Goal: Task Accomplishment & Management: Manage account settings

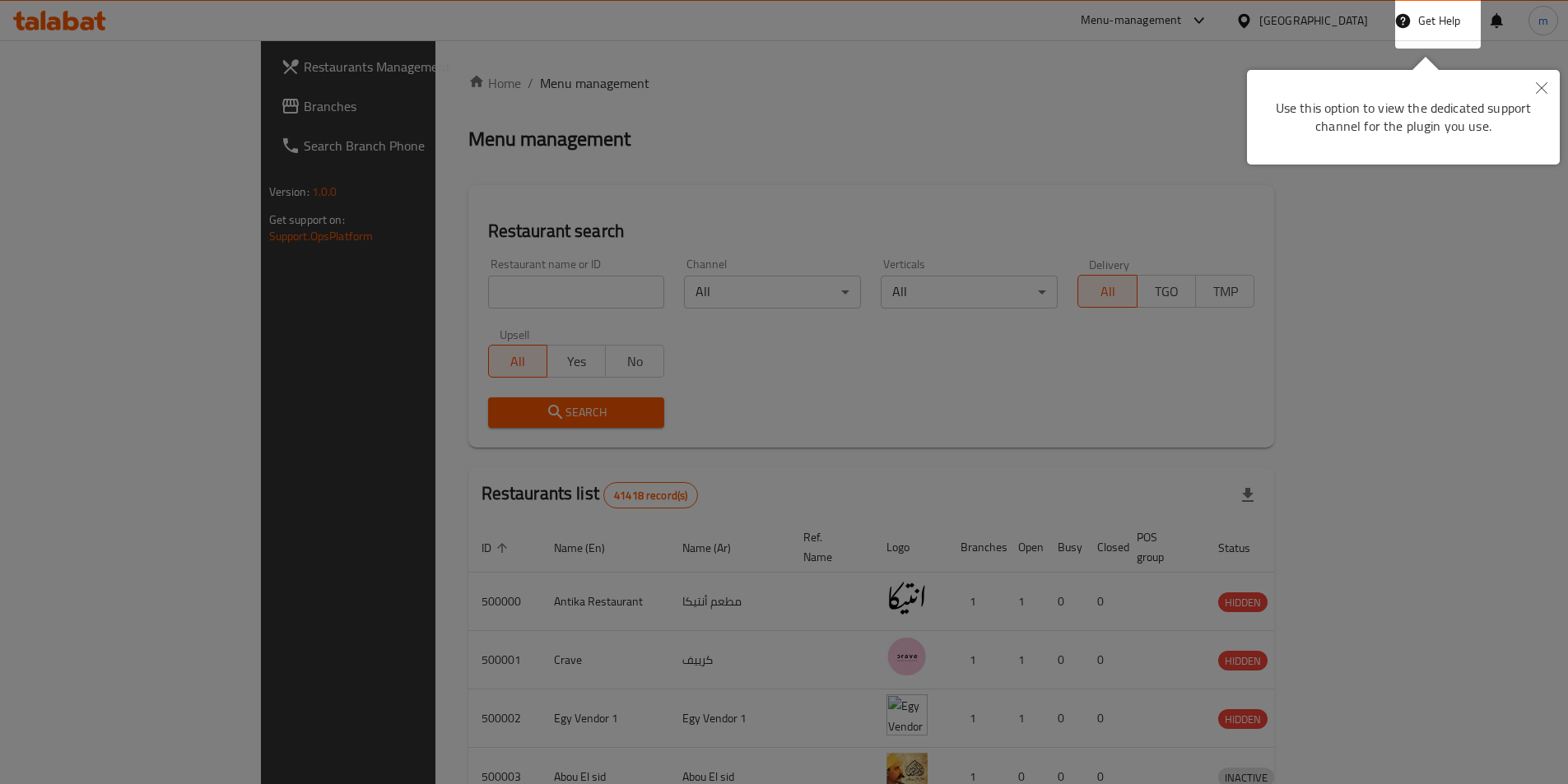
click at [1531, 83] on button "Close" at bounding box center [1541, 89] width 36 height 38
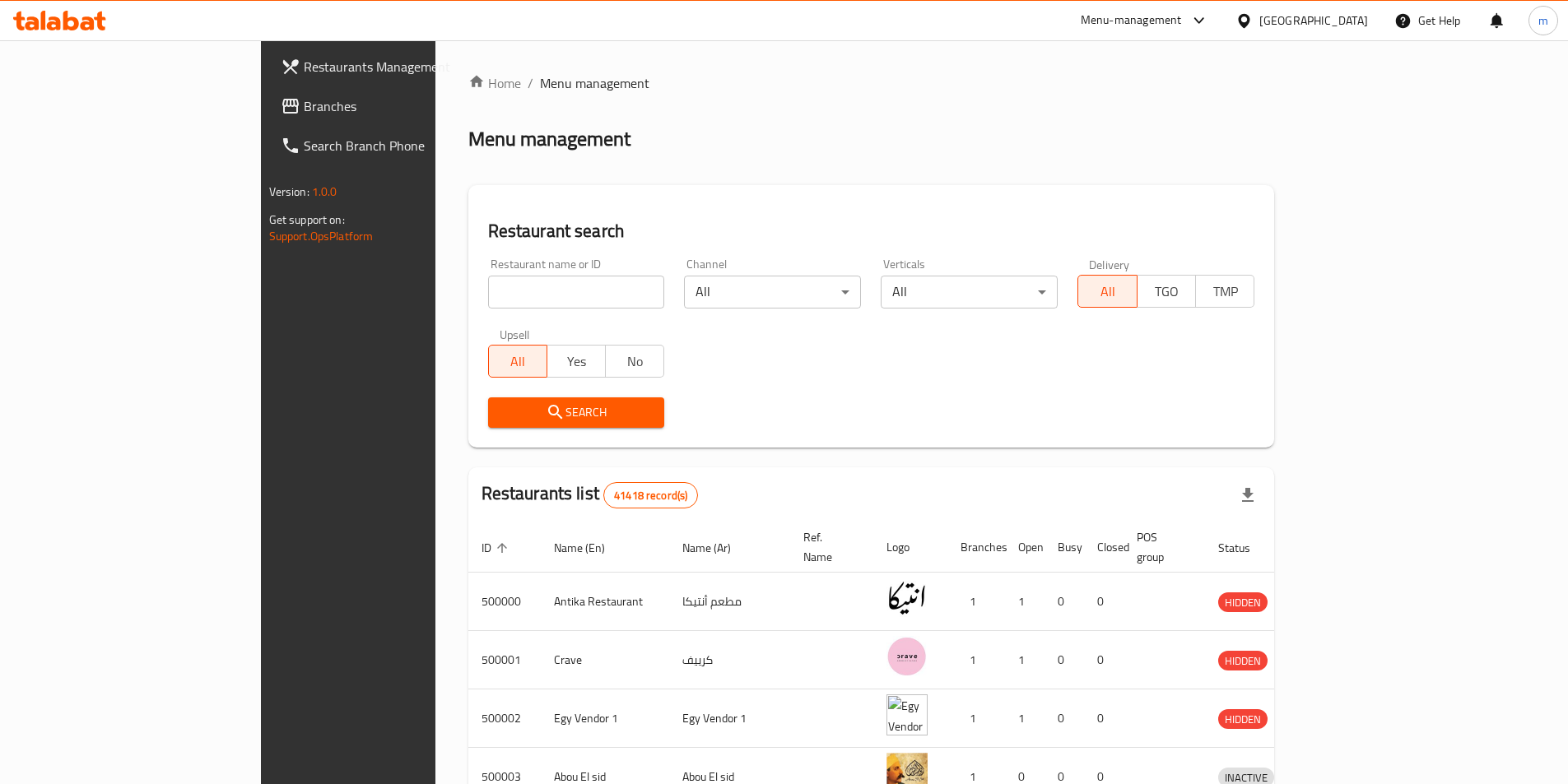
click at [1351, 23] on div "Egypt" at bounding box center [1313, 20] width 108 height 18
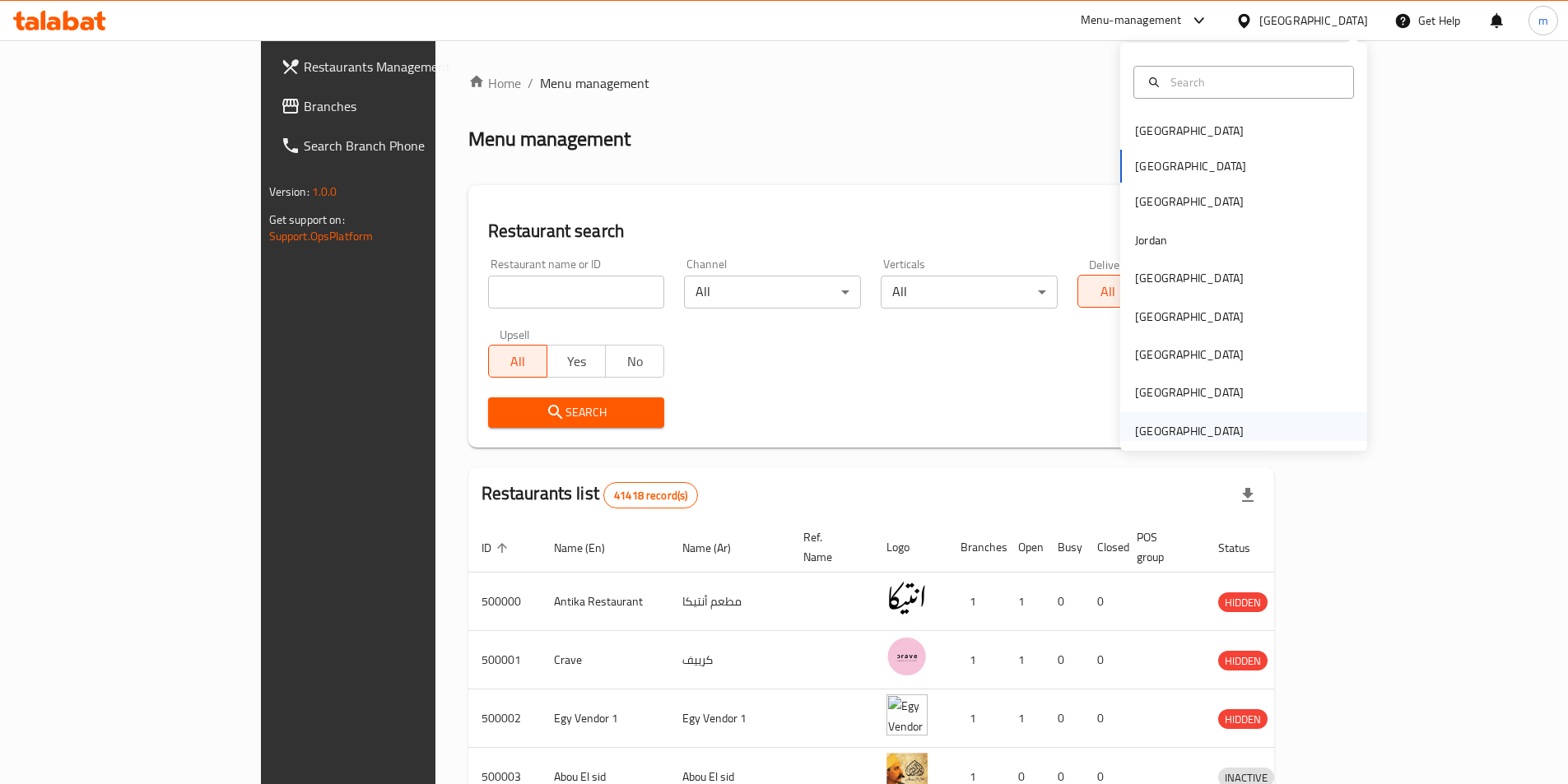
click at [1231, 423] on div "[GEOGRAPHIC_DATA]" at bounding box center [1189, 431] width 135 height 38
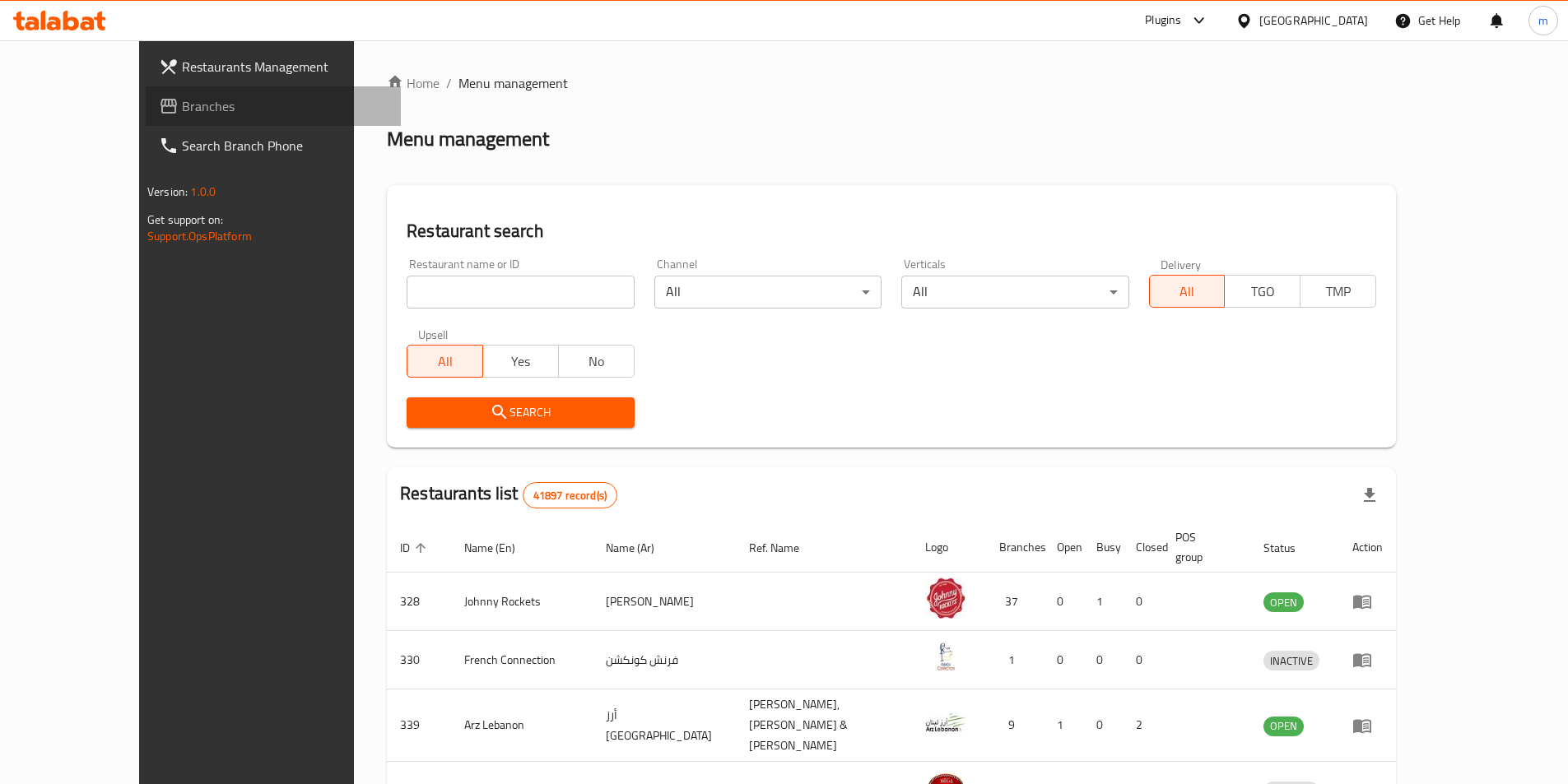
click at [182, 102] on span "Branches" at bounding box center [284, 106] width 206 height 20
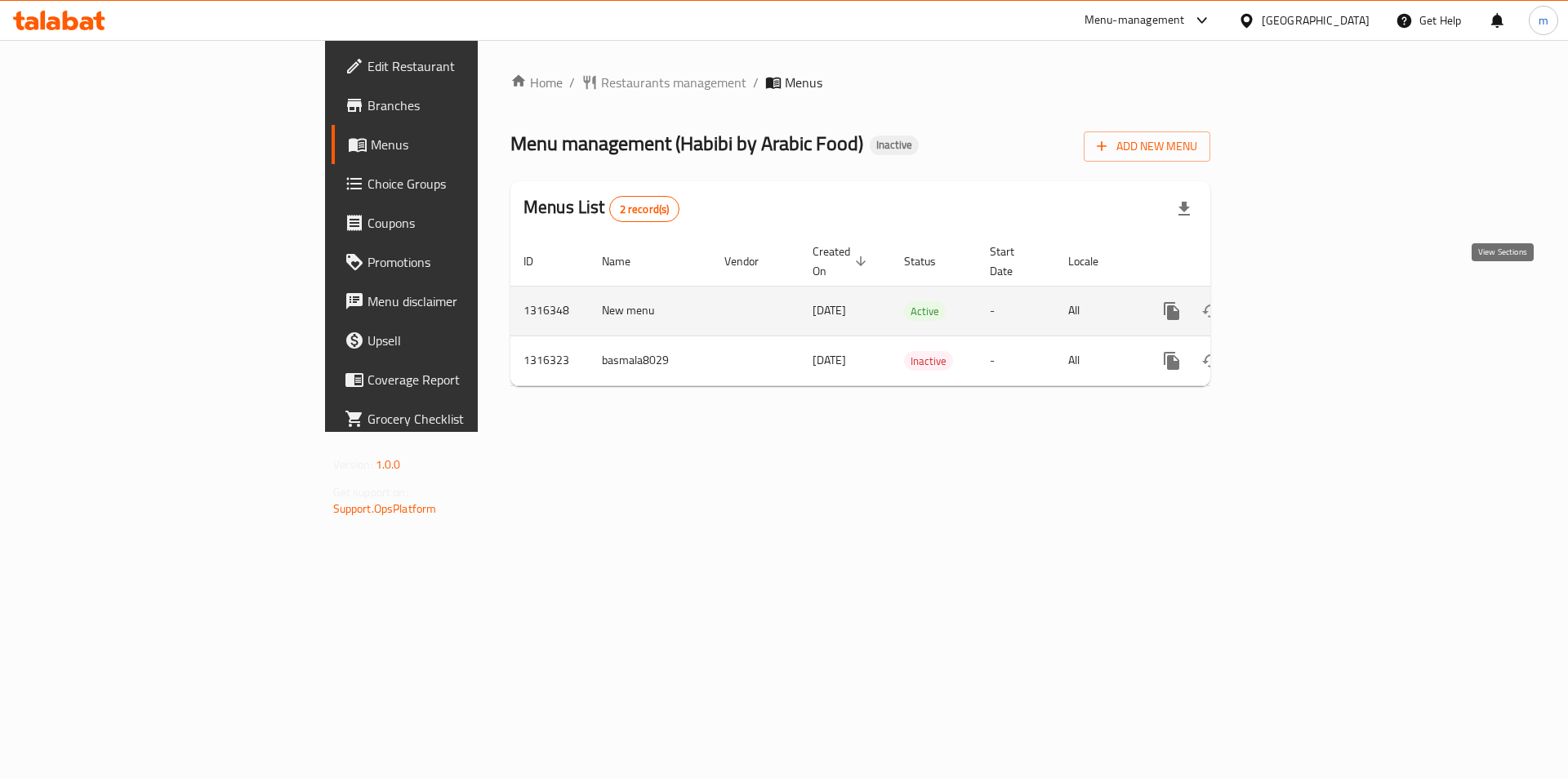
click at [1300, 301] on icon "enhanced table" at bounding box center [1289, 311] width 20 height 20
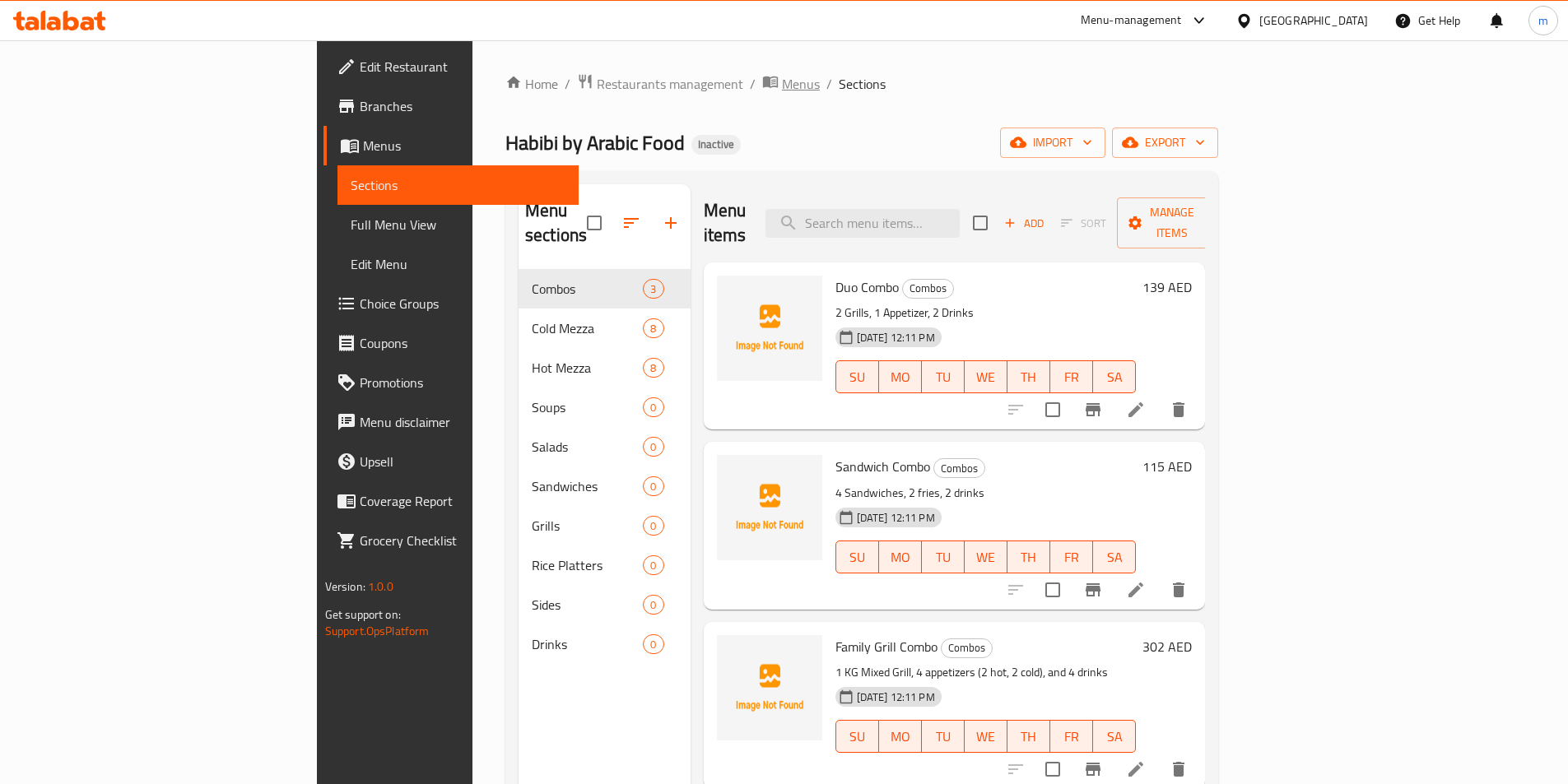
click at [782, 77] on span "Menus" at bounding box center [801, 83] width 38 height 20
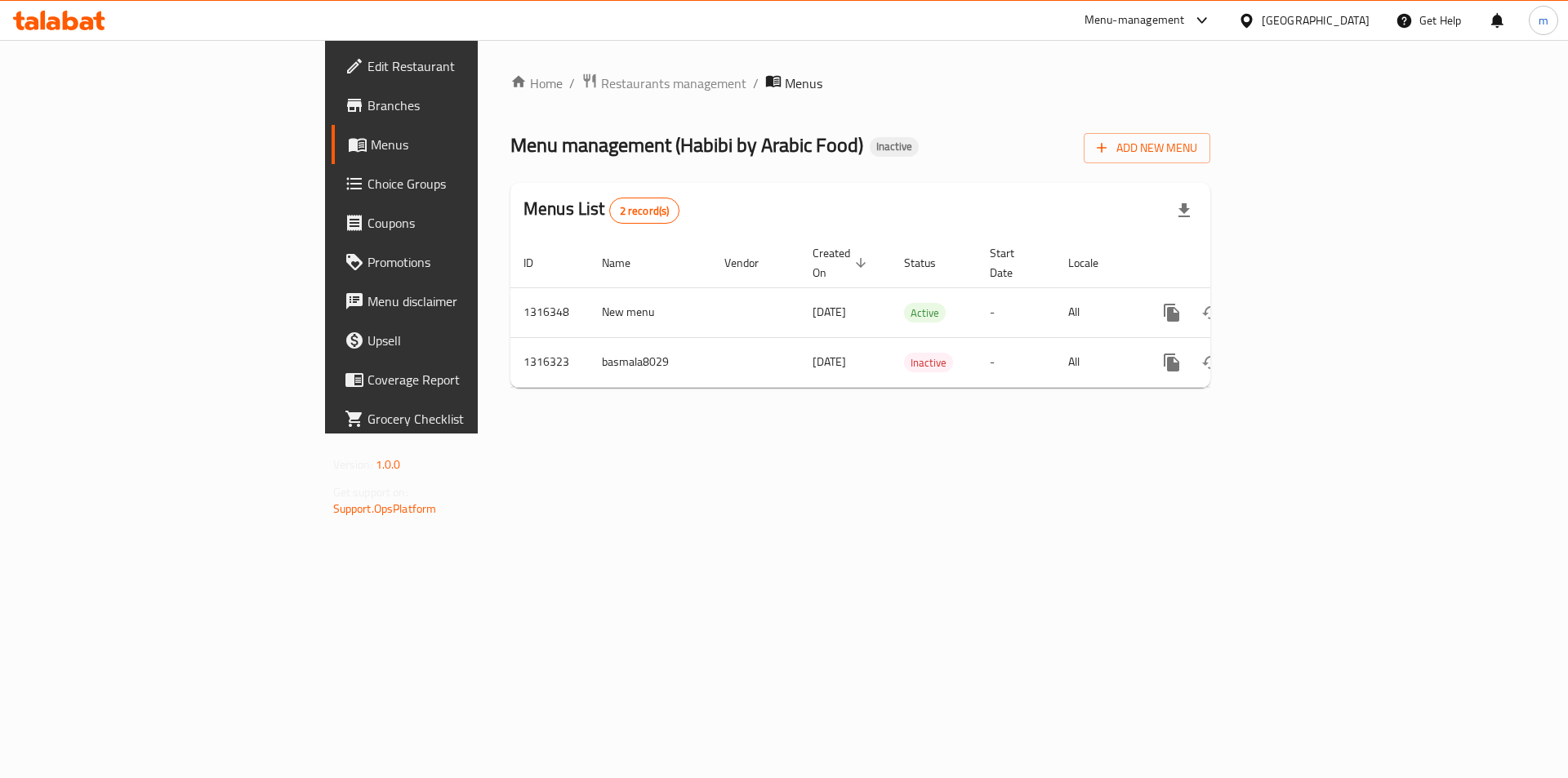
click at [903, 397] on div "Home / Restaurants management / Menus Menu management ( Habibi by Arabic Food )…" at bounding box center [860, 237] width 766 height 394
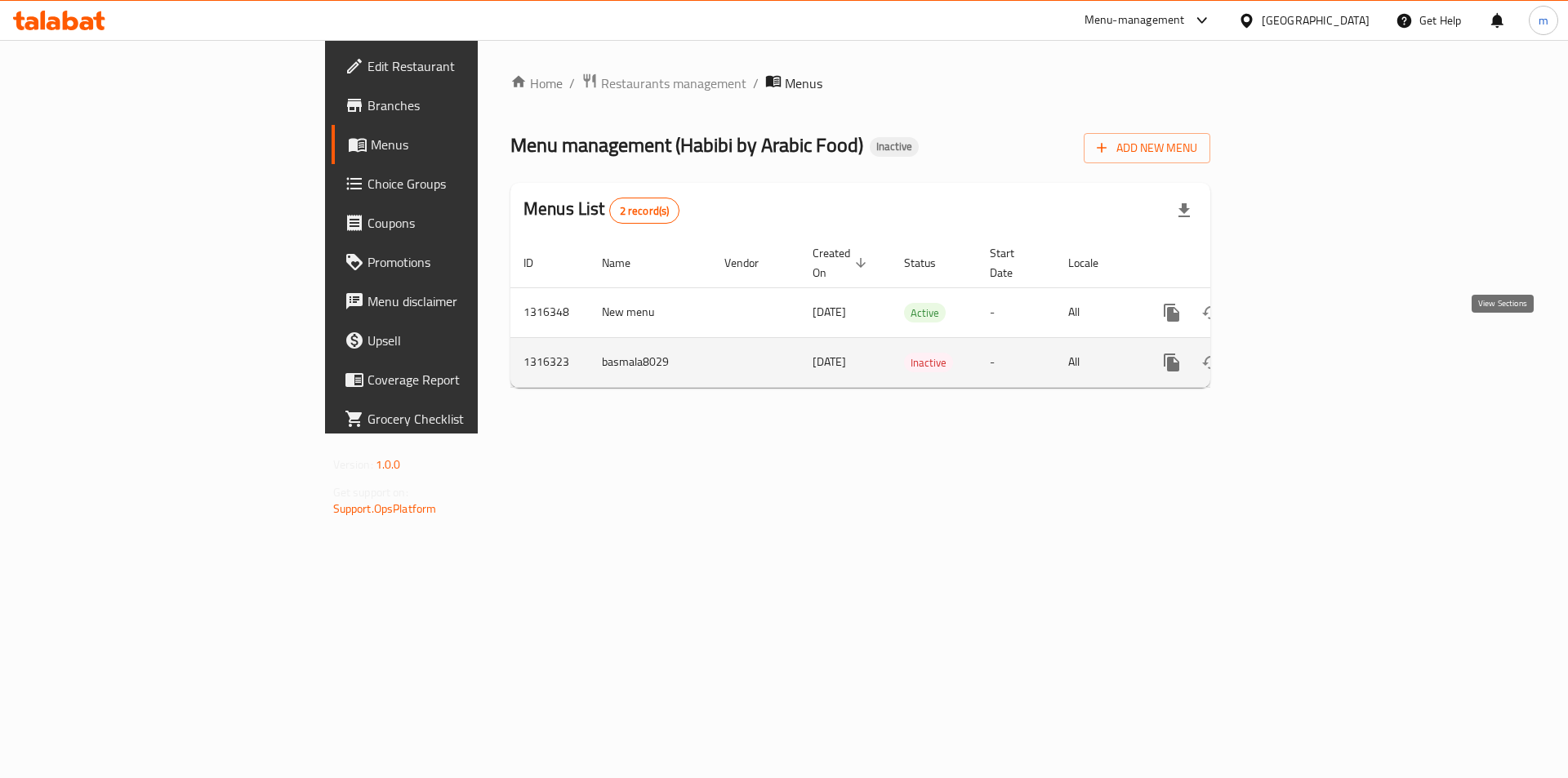
click at [1309, 349] on link "enhanced table" at bounding box center [1289, 362] width 39 height 39
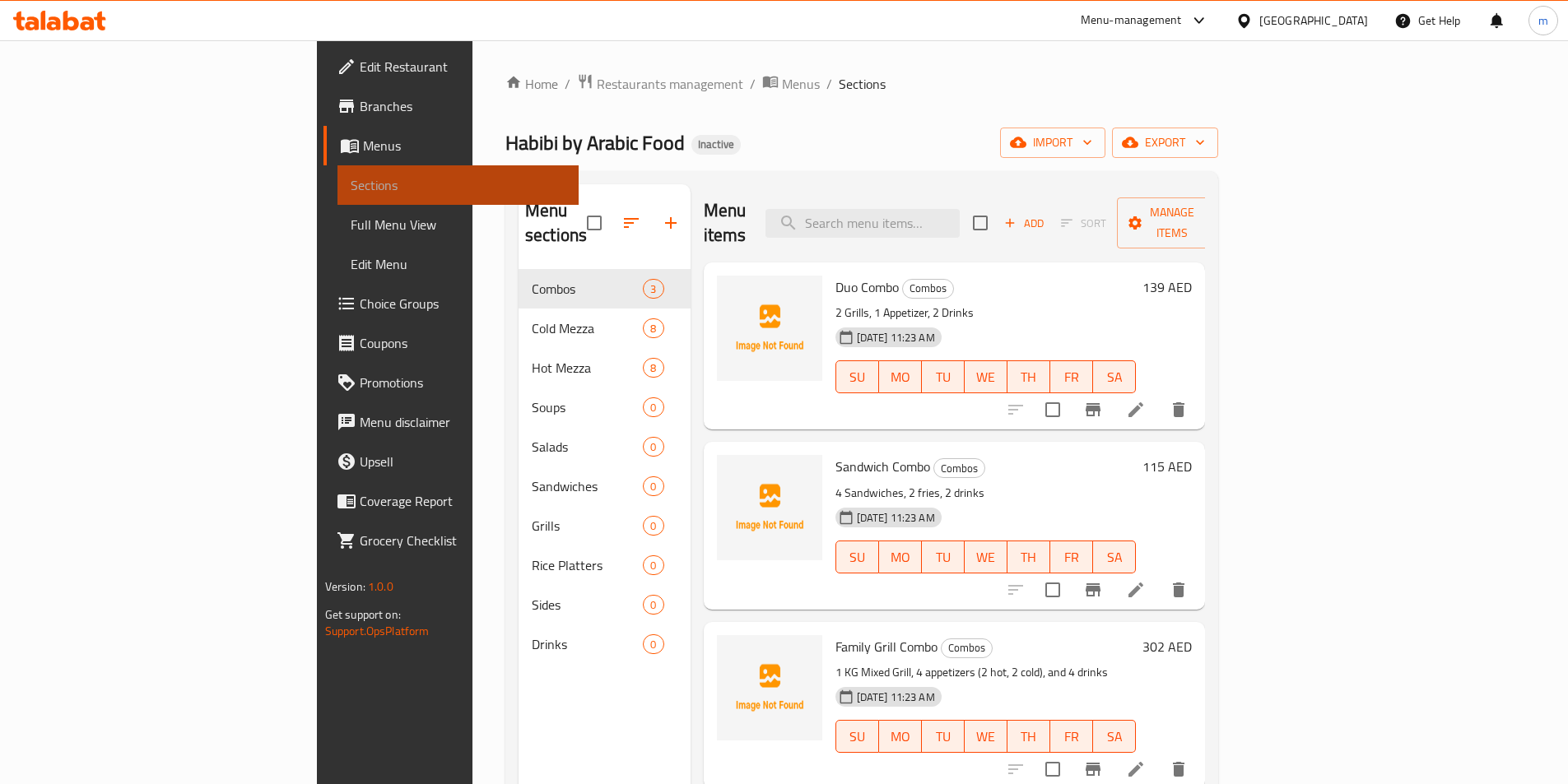
click at [338, 168] on link "Sections" at bounding box center [458, 185] width 241 height 40
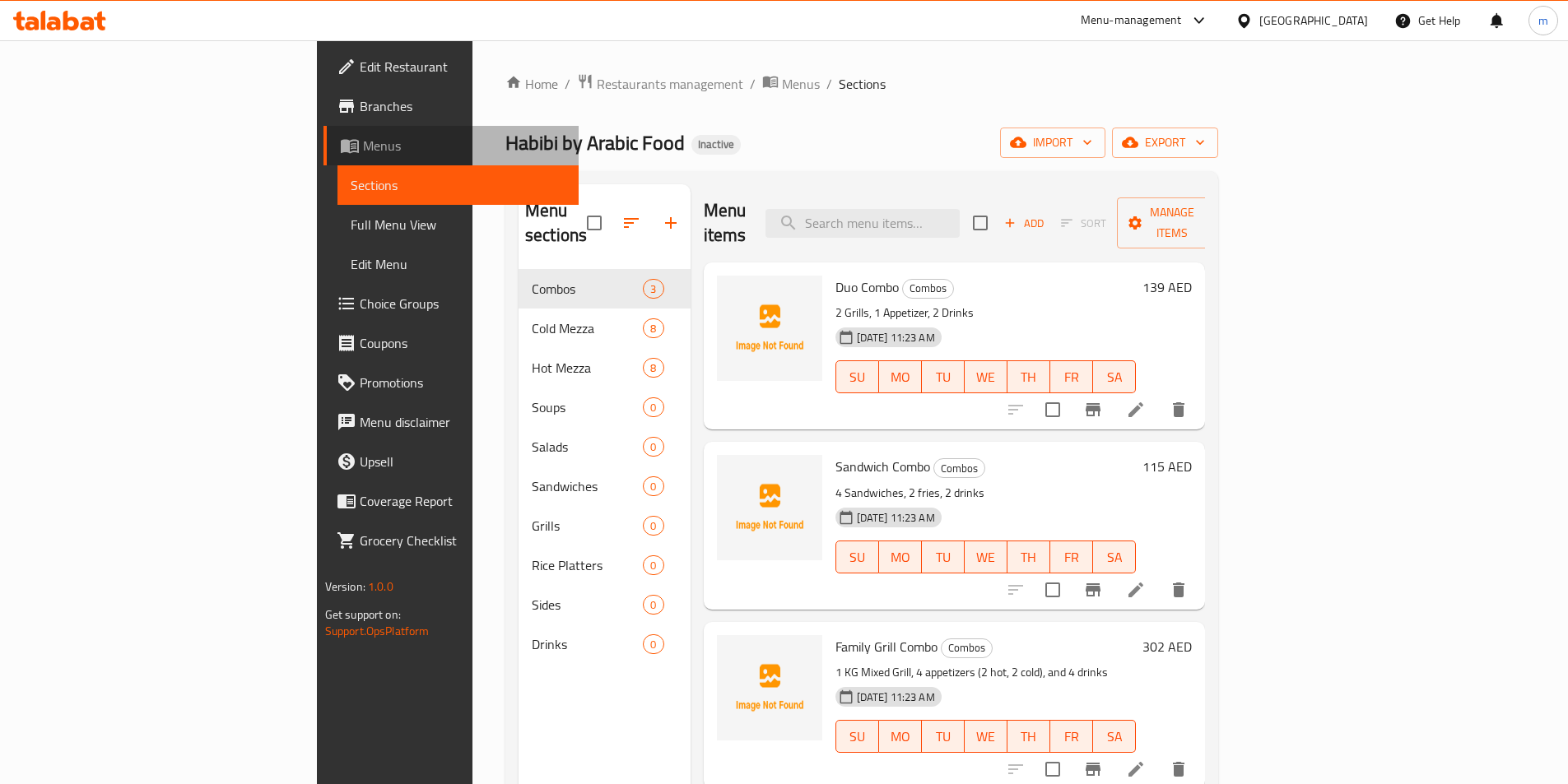
click at [363, 154] on span "Menus" at bounding box center [464, 145] width 202 height 20
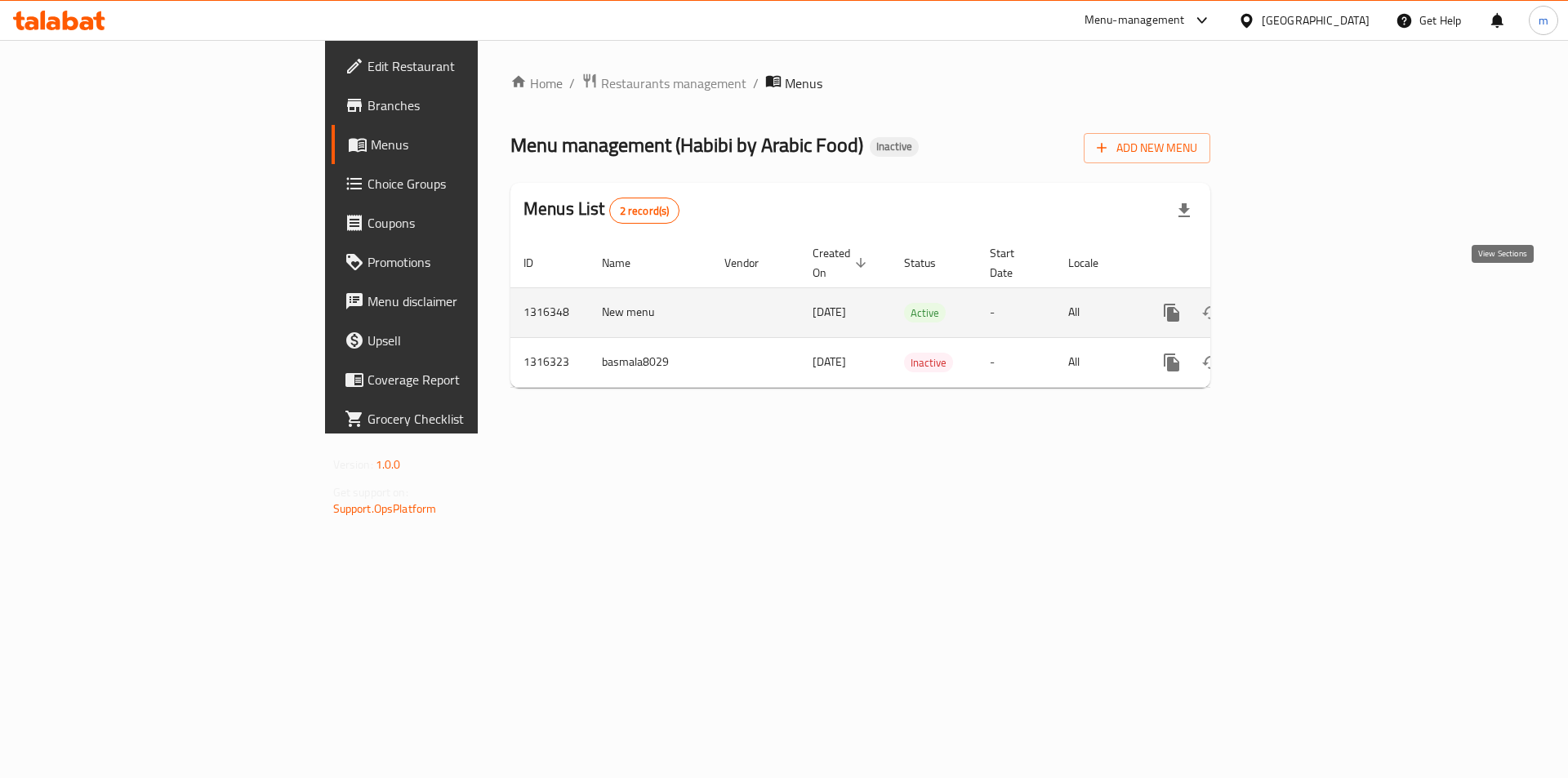
click at [1300, 304] on icon "enhanced table" at bounding box center [1289, 313] width 20 height 20
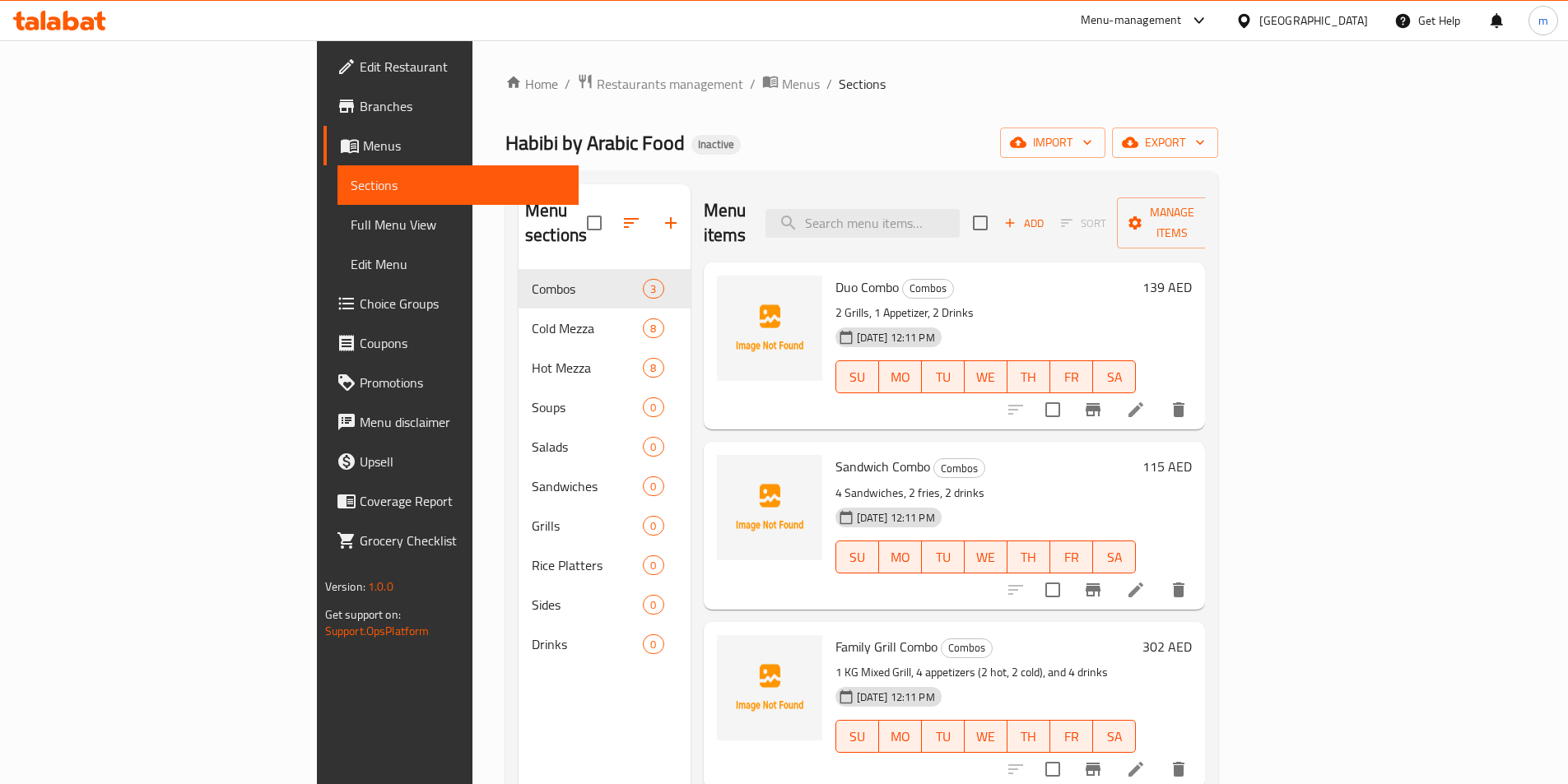
click at [363, 155] on span "Menus" at bounding box center [464, 145] width 202 height 20
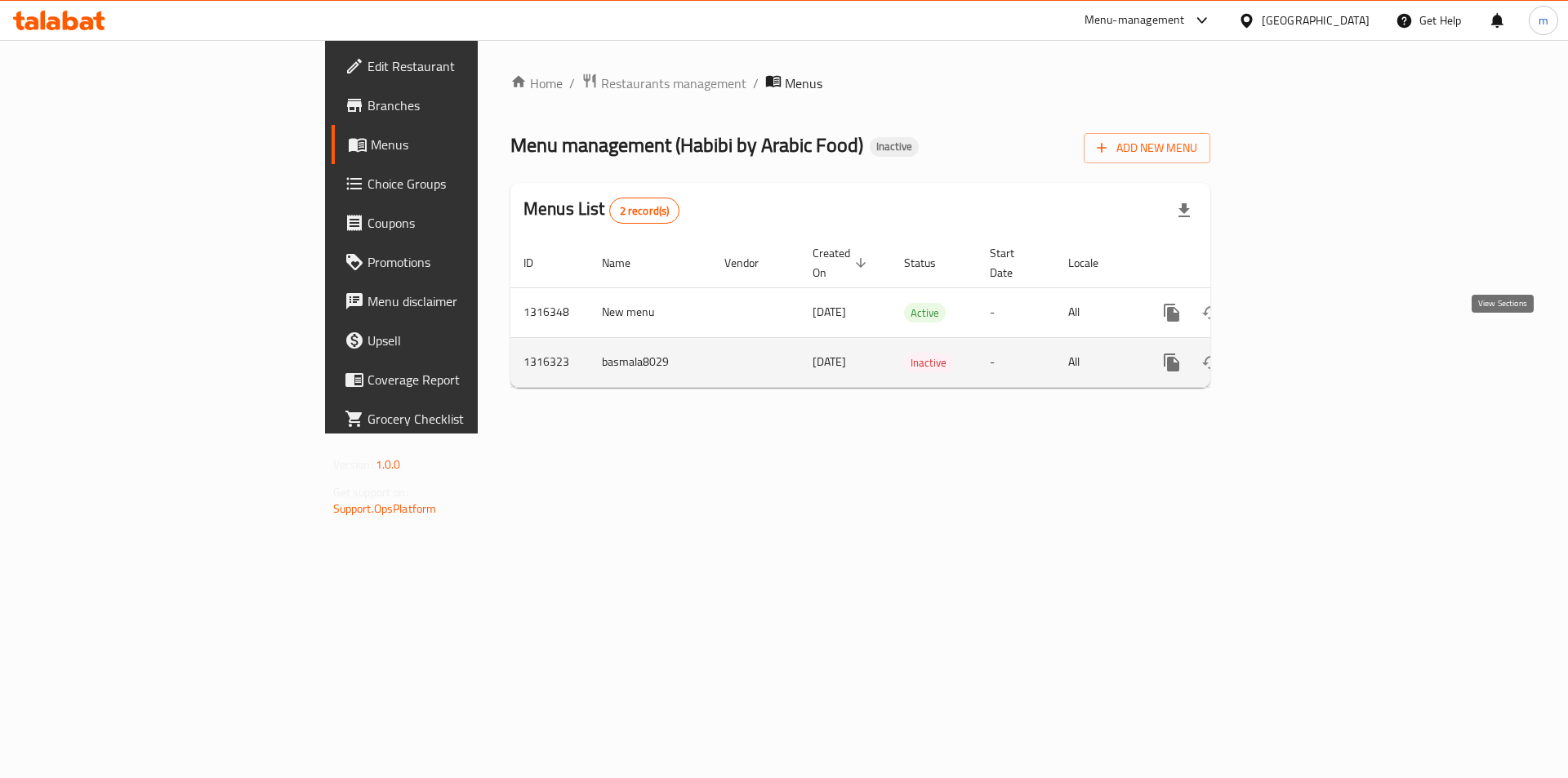
click at [1297, 355] on icon "enhanced table" at bounding box center [1289, 362] width 15 height 15
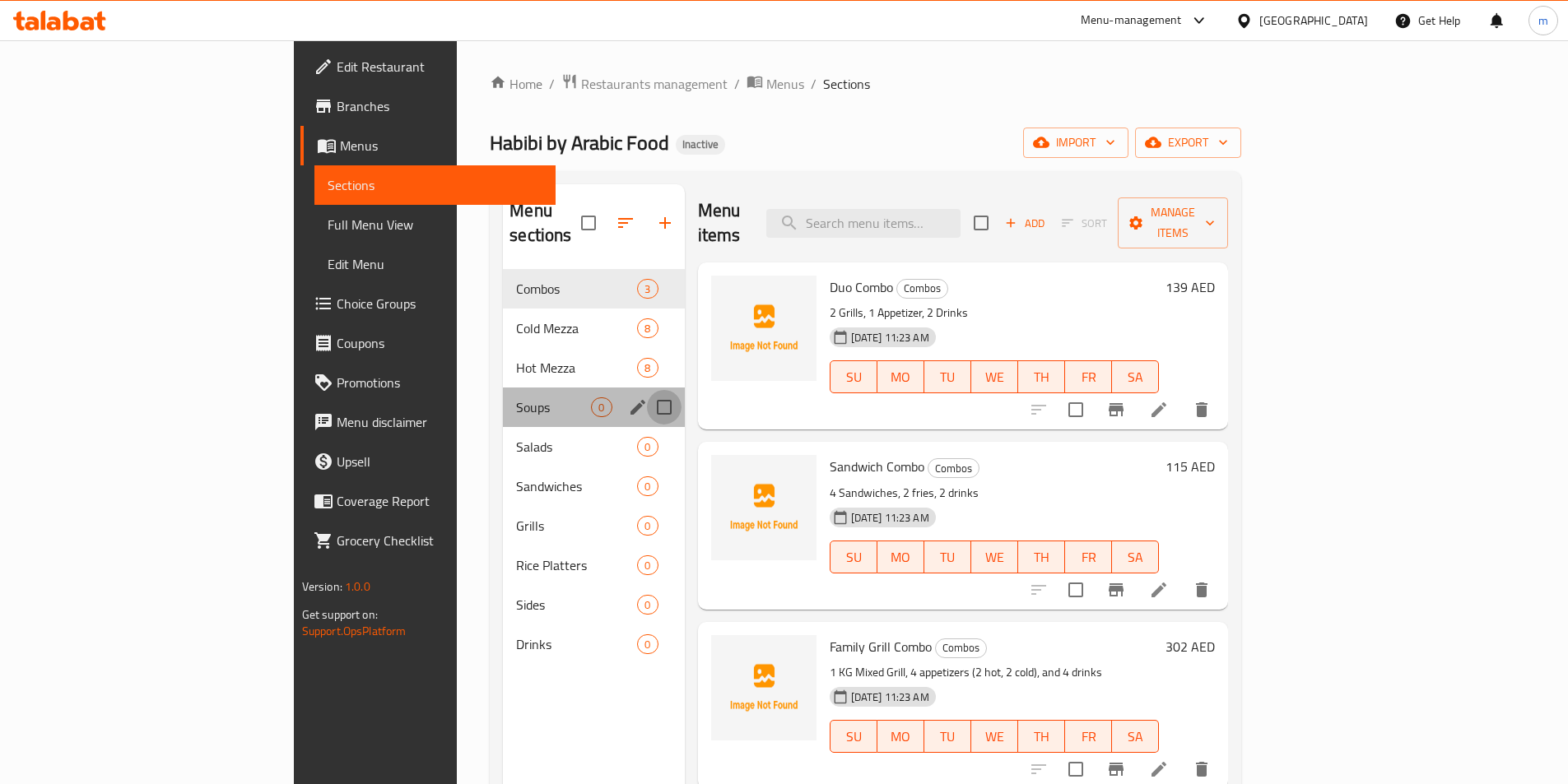
click at [647, 390] on input "Menu sections" at bounding box center [664, 407] width 34 height 34
checkbox input "true"
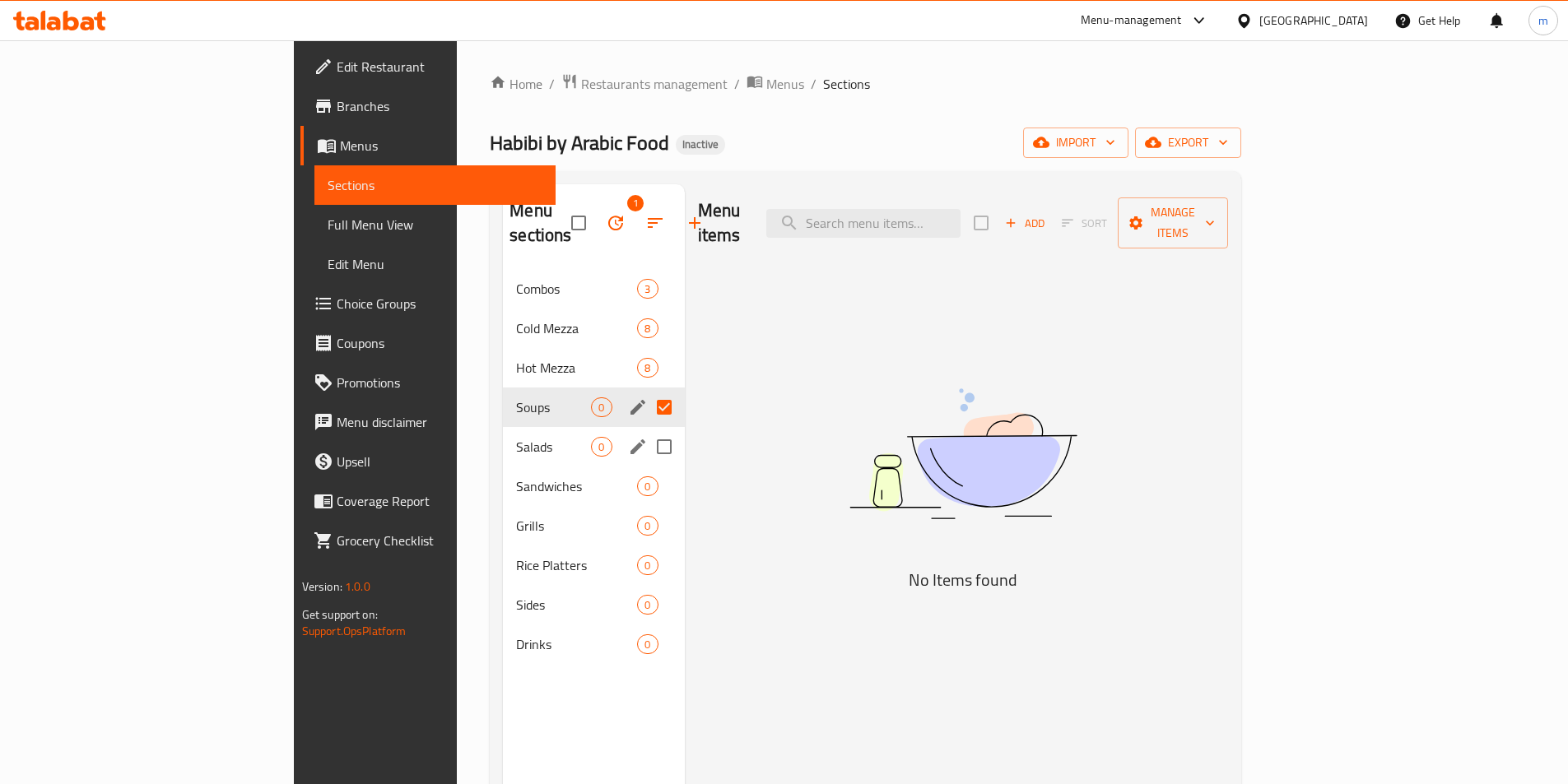
click at [647, 429] on input "Menu sections" at bounding box center [664, 447] width 34 height 34
checkbox input "true"
click at [647, 469] on input "Menu sections" at bounding box center [664, 486] width 34 height 34
checkbox input "true"
click at [647, 509] on input "Menu sections" at bounding box center [664, 526] width 34 height 34
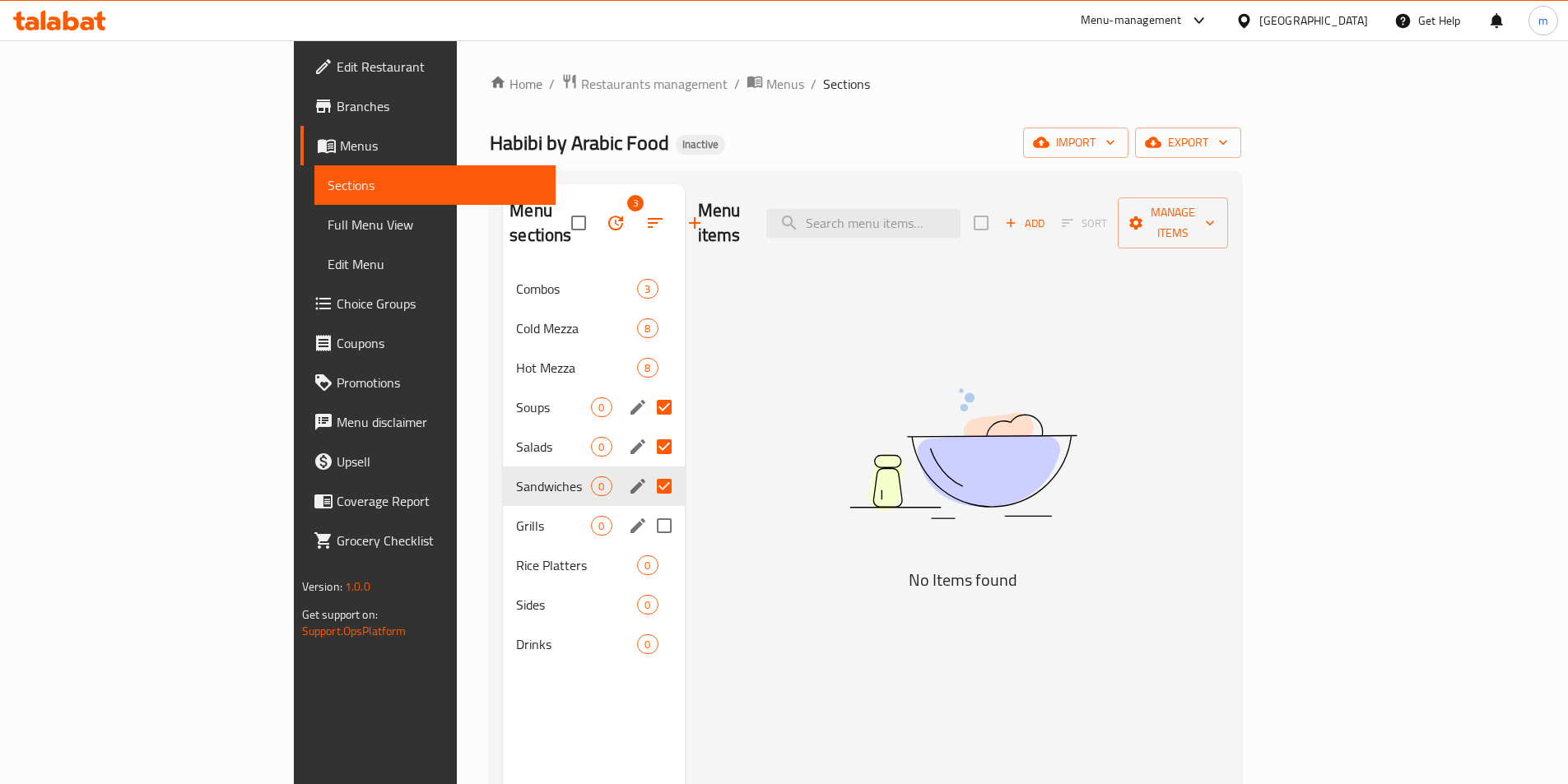
checkbox input "true"
click at [647, 548] on input "Menu sections" at bounding box center [664, 565] width 34 height 34
checkbox input "true"
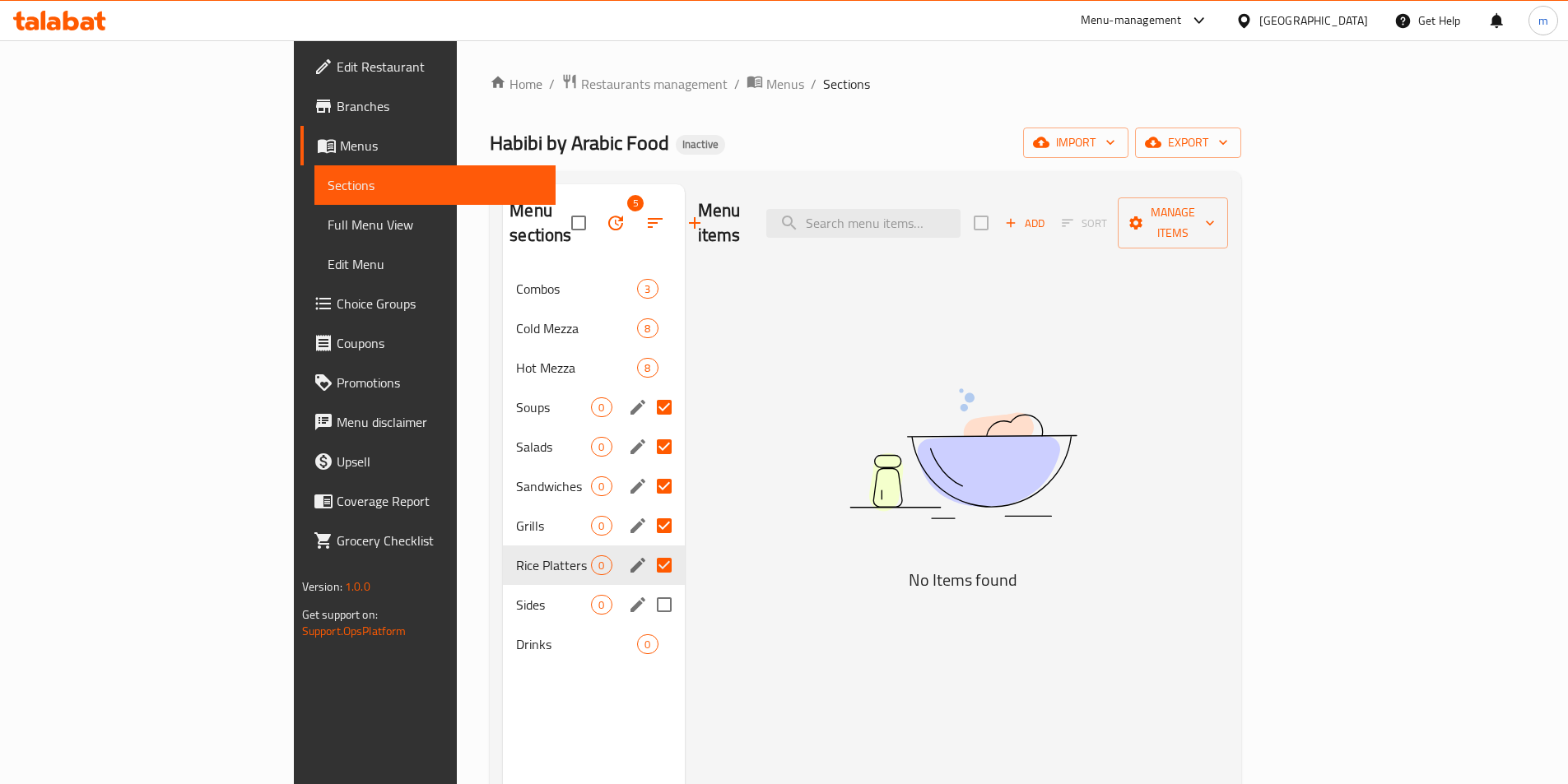
click at [647, 587] on input "Menu sections" at bounding box center [664, 604] width 34 height 34
checkbox input "true"
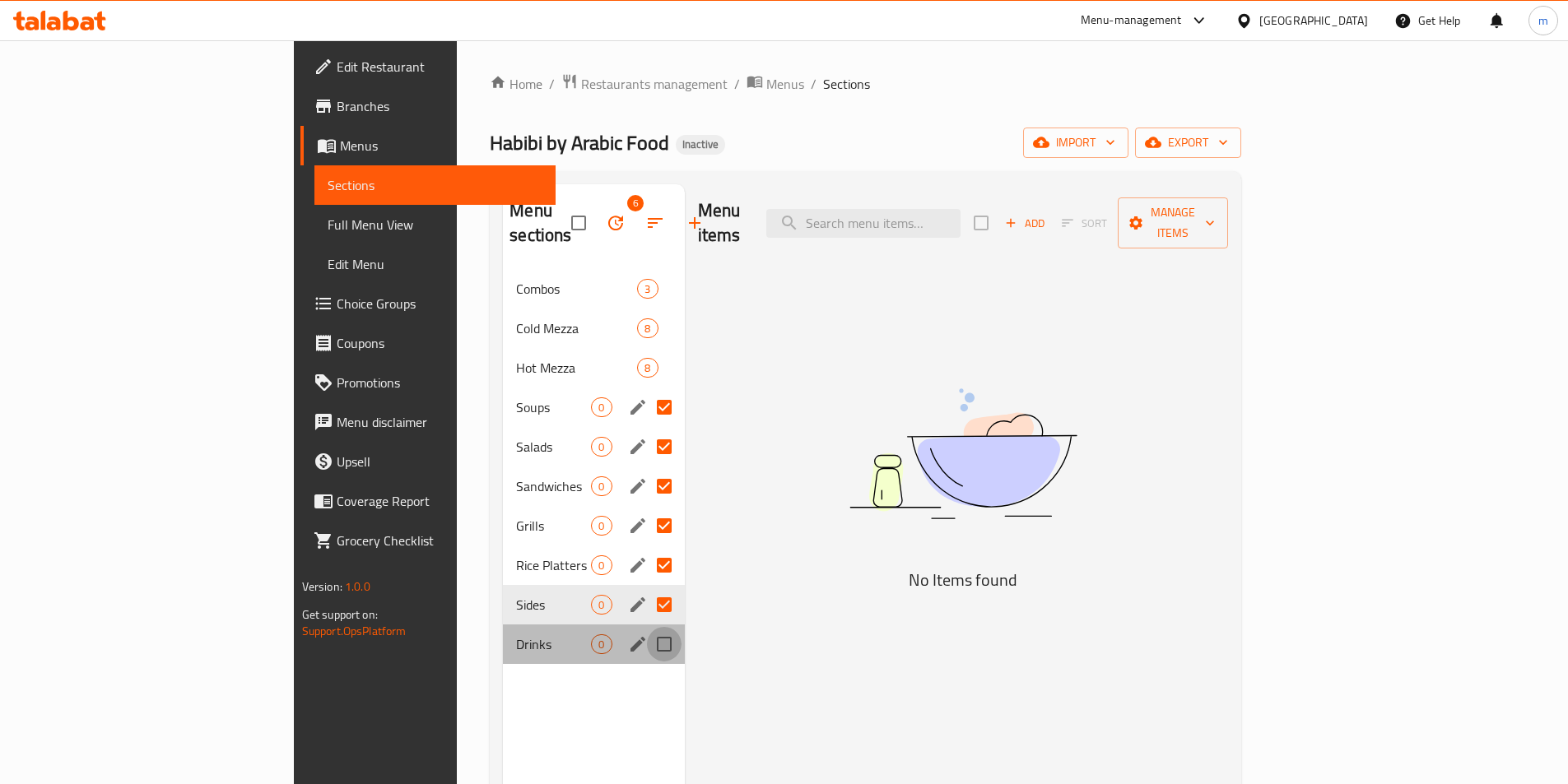
click at [647, 627] on input "Menu sections" at bounding box center [664, 644] width 34 height 34
checkbox input "true"
click at [608, 215] on icon "button" at bounding box center [615, 222] width 15 height 15
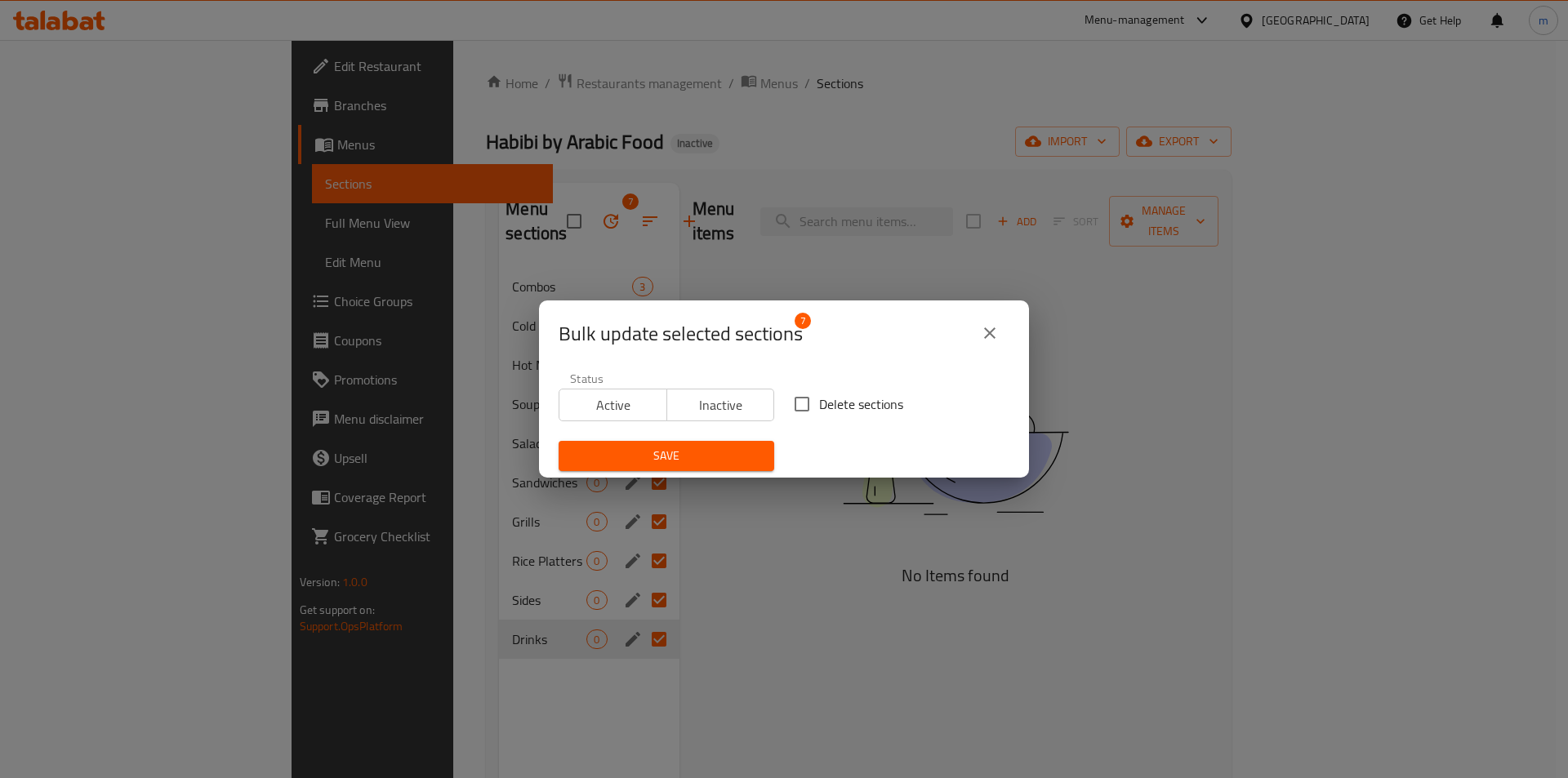
click at [830, 395] on span "Delete sections" at bounding box center [861, 404] width 84 height 20
click at [819, 393] on input "Delete sections" at bounding box center [802, 404] width 34 height 34
checkbox input "true"
click at [725, 445] on button "Save" at bounding box center [667, 455] width 215 height 30
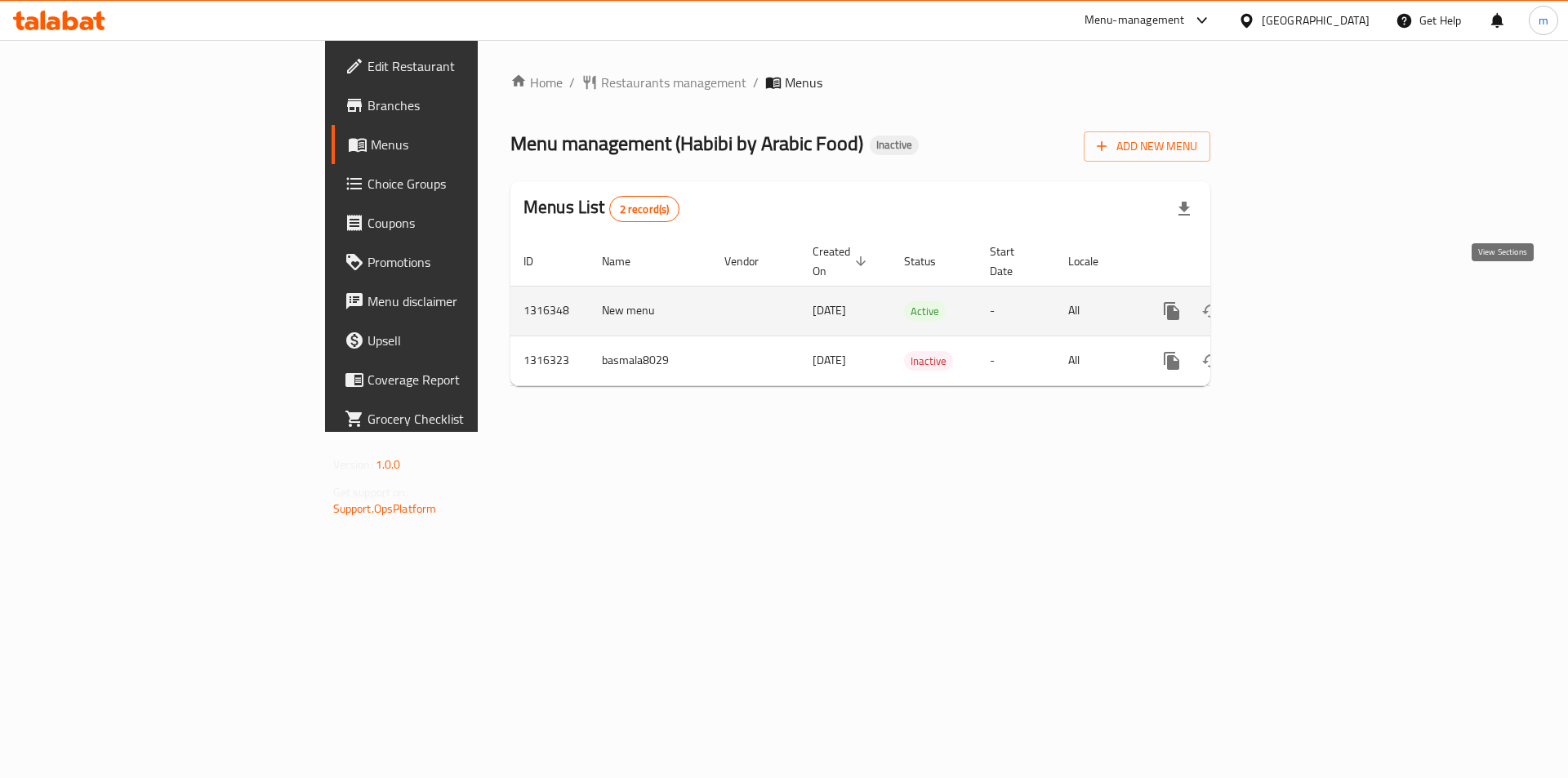
click at [1300, 301] on icon "enhanced table" at bounding box center [1289, 311] width 20 height 20
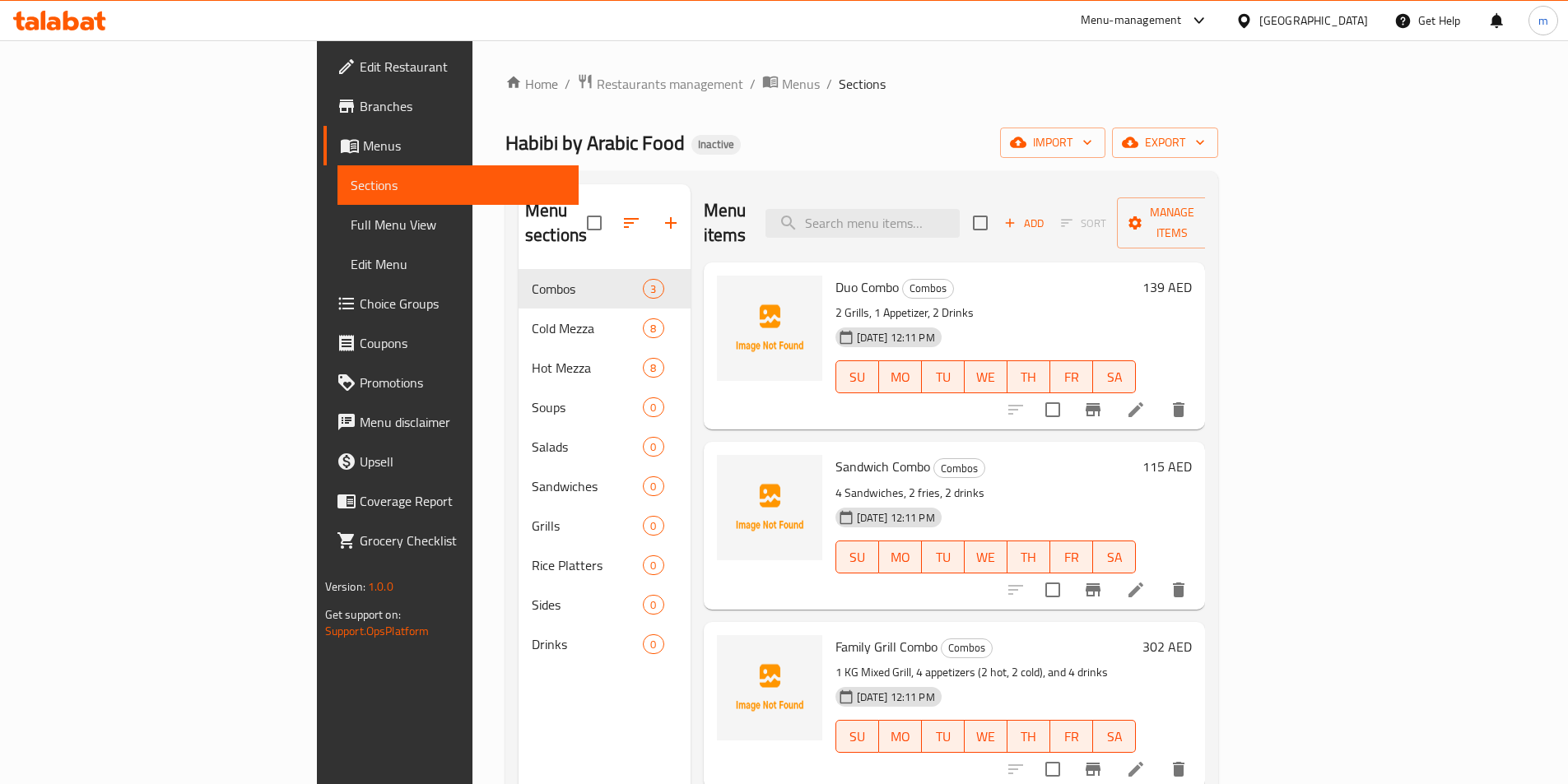
click at [607, 80] on ol "Home / Restaurants management / Menus / Sections" at bounding box center [862, 83] width 713 height 22
click at [782, 86] on span "Menus" at bounding box center [801, 83] width 38 height 20
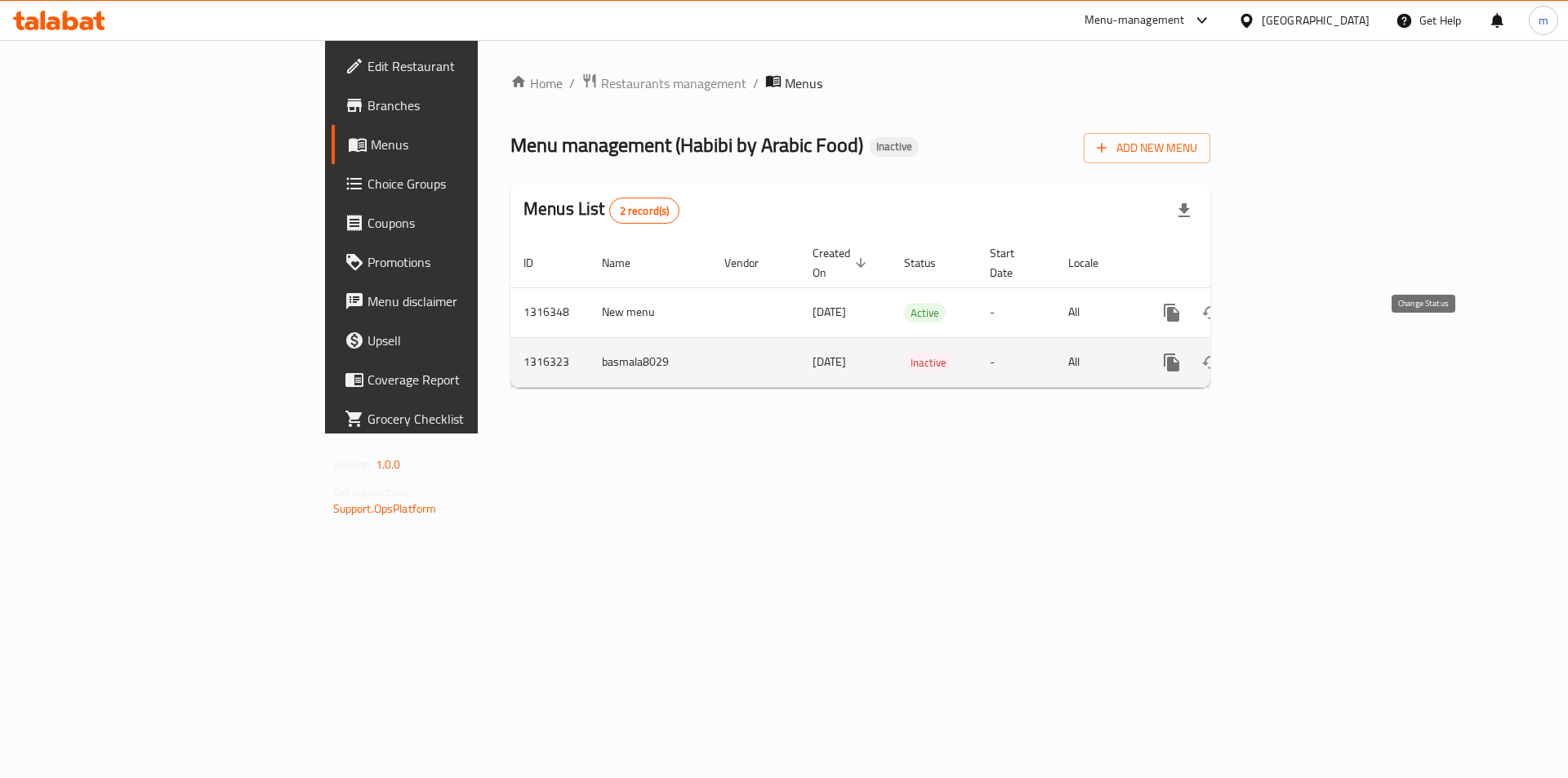
click at [1221, 353] on icon "enhanced table" at bounding box center [1211, 362] width 20 height 20
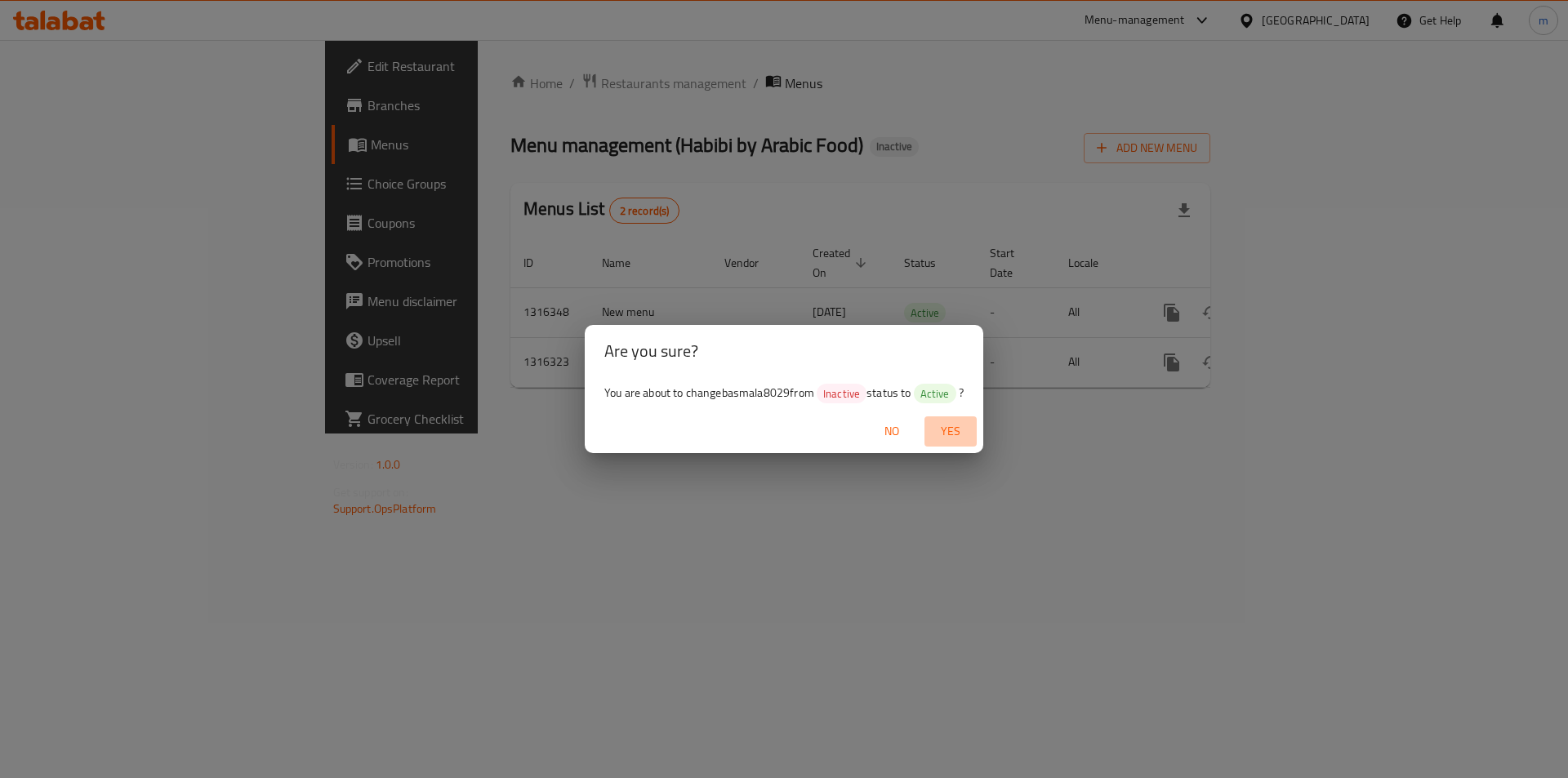
click at [954, 417] on button "Yes" at bounding box center [950, 430] width 52 height 30
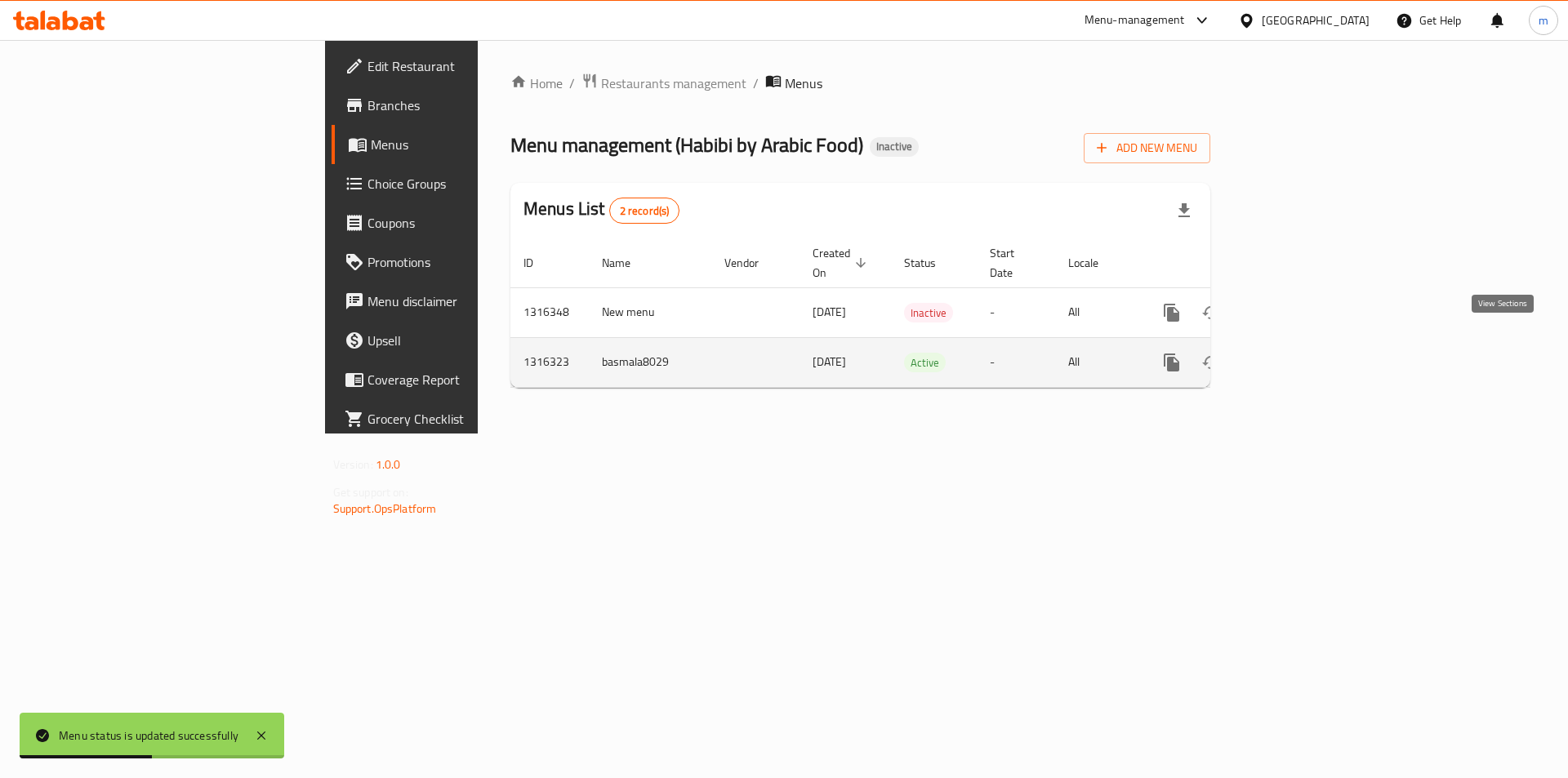
click at [1300, 353] on icon "enhanced table" at bounding box center [1289, 362] width 20 height 20
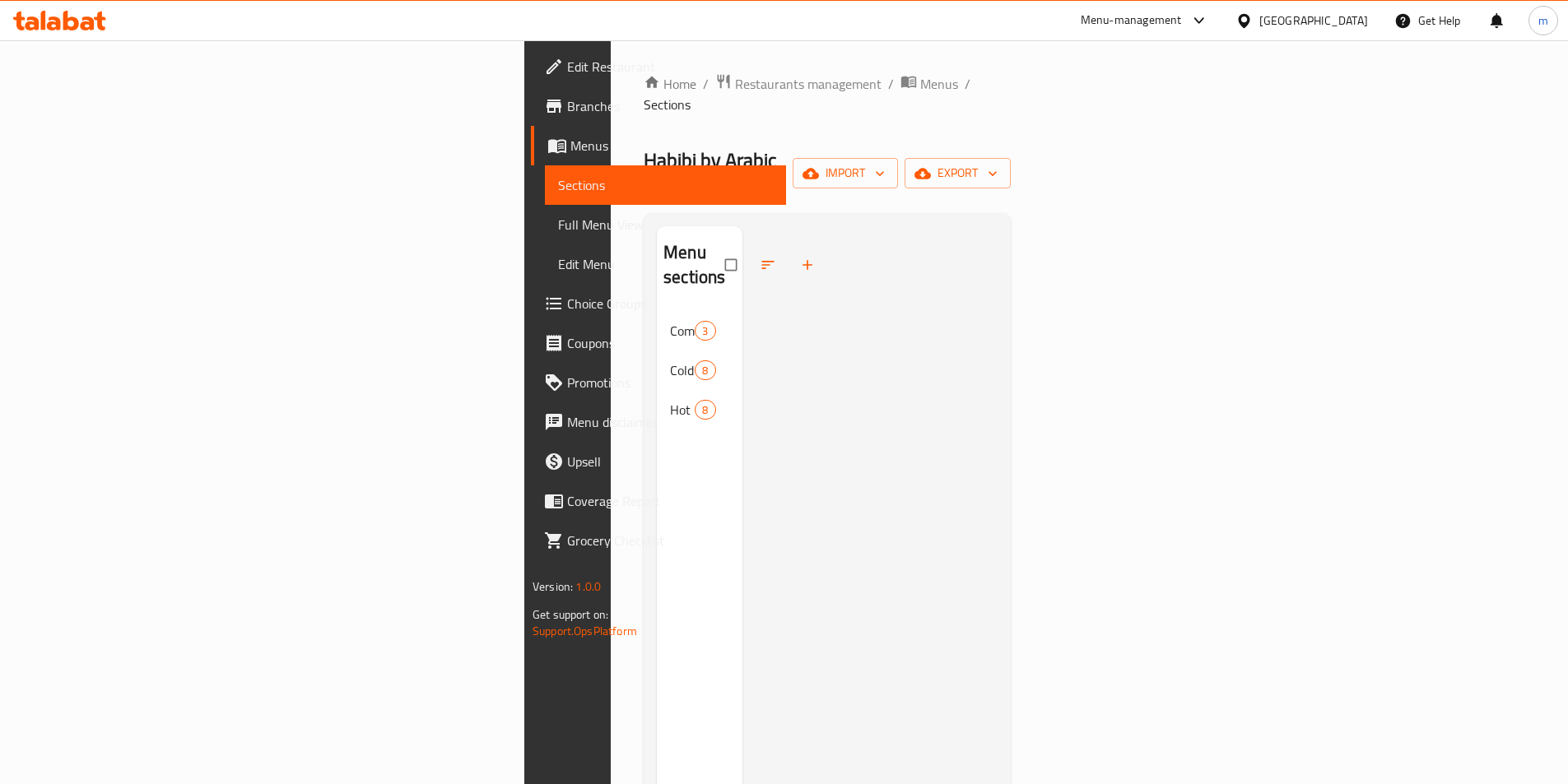
click at [961, 406] on div at bounding box center [870, 618] width 255 height 784
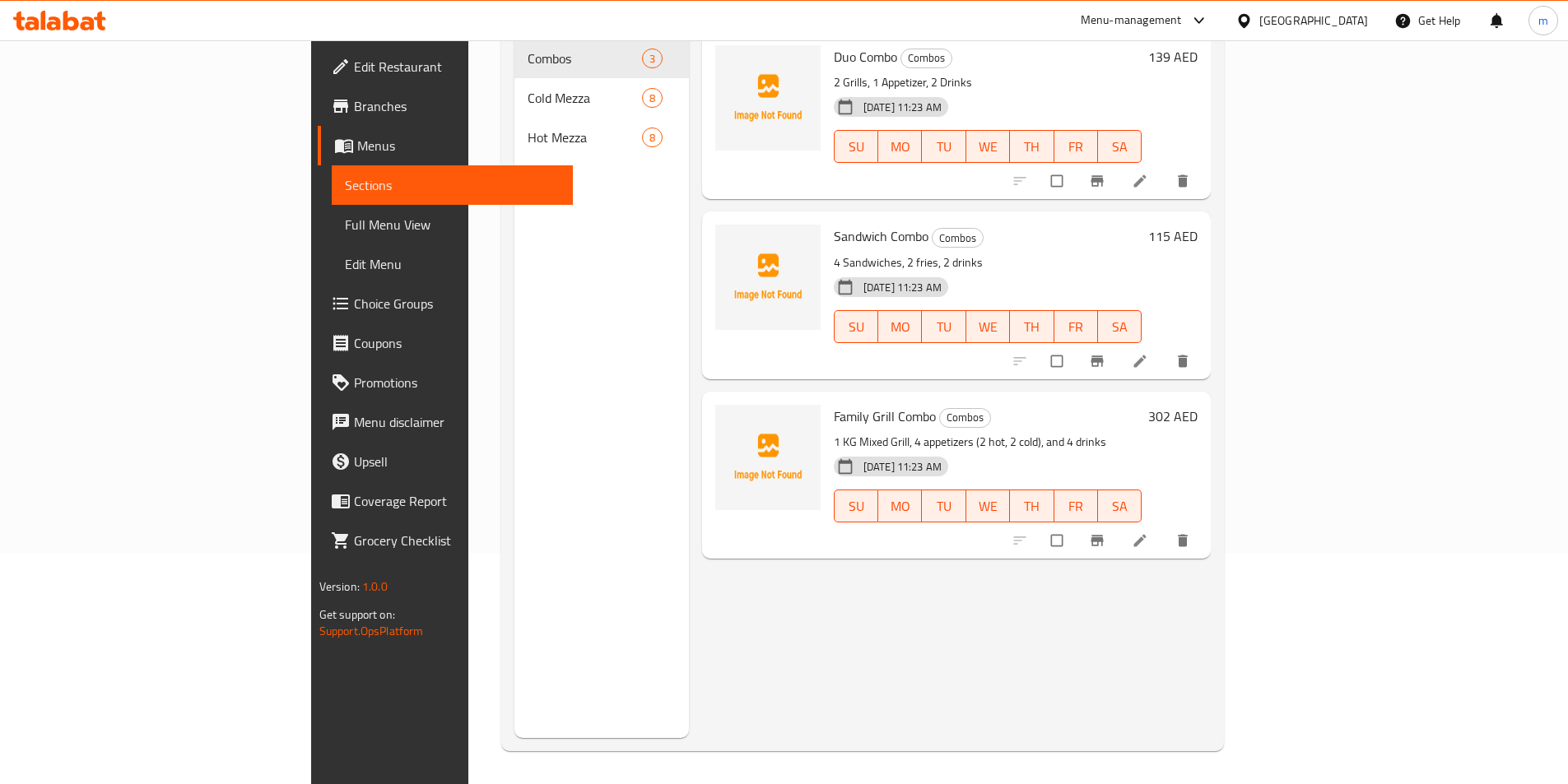
scroll to position [65, 0]
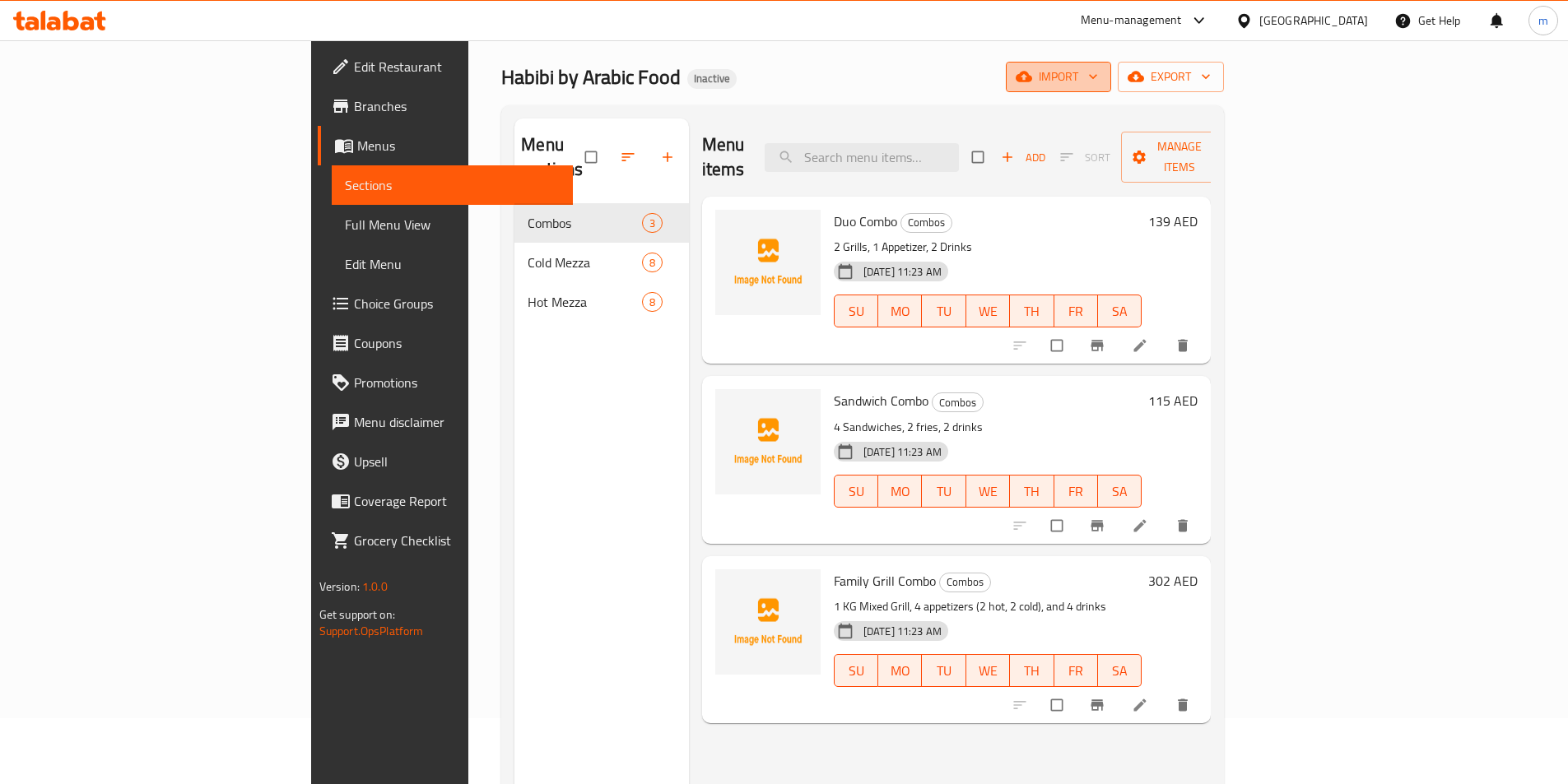
click at [1098, 82] on span "import" at bounding box center [1058, 77] width 79 height 21
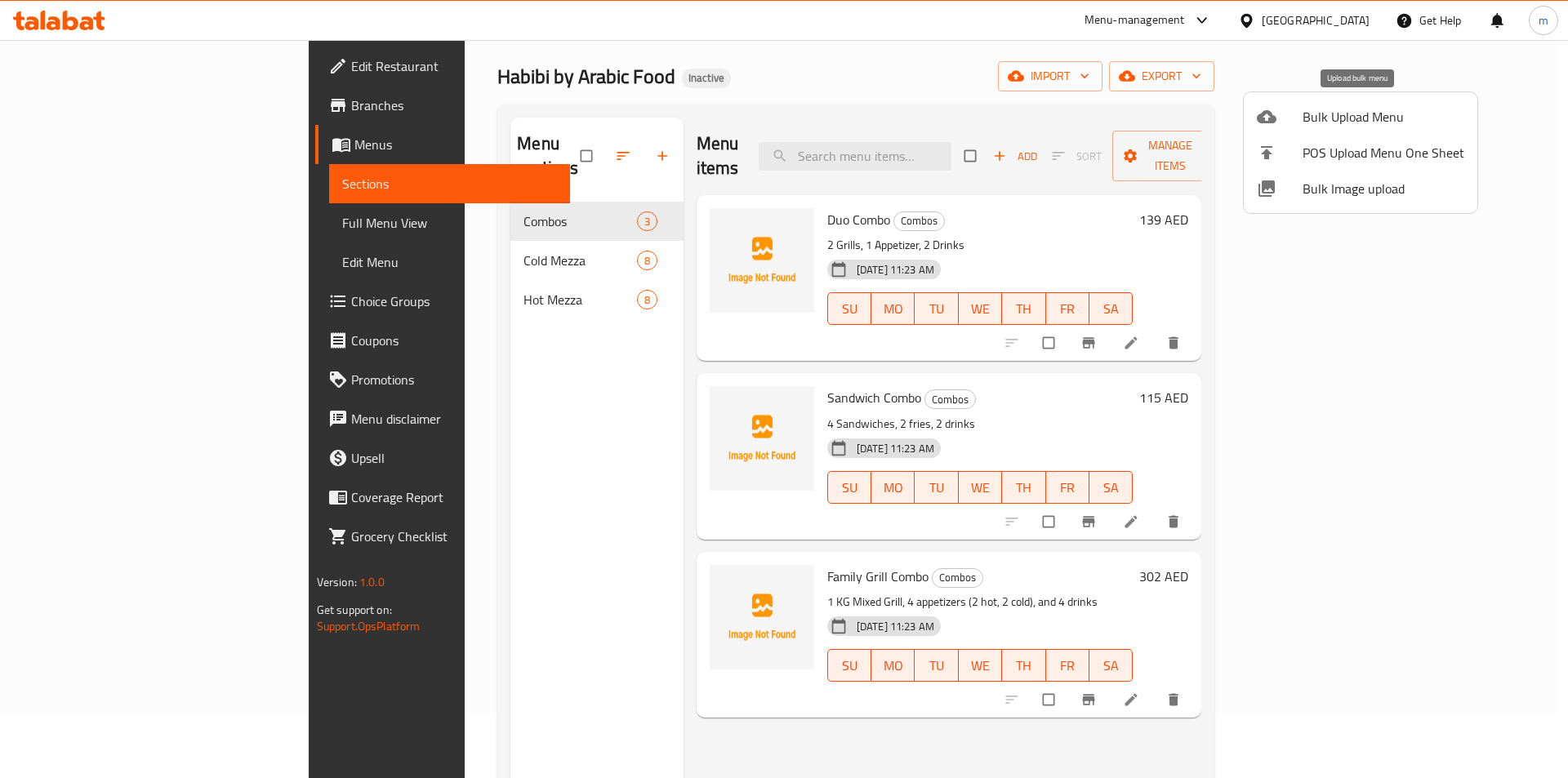
click at [1363, 111] on span "Bulk Upload Menu" at bounding box center [1383, 116] width 161 height 20
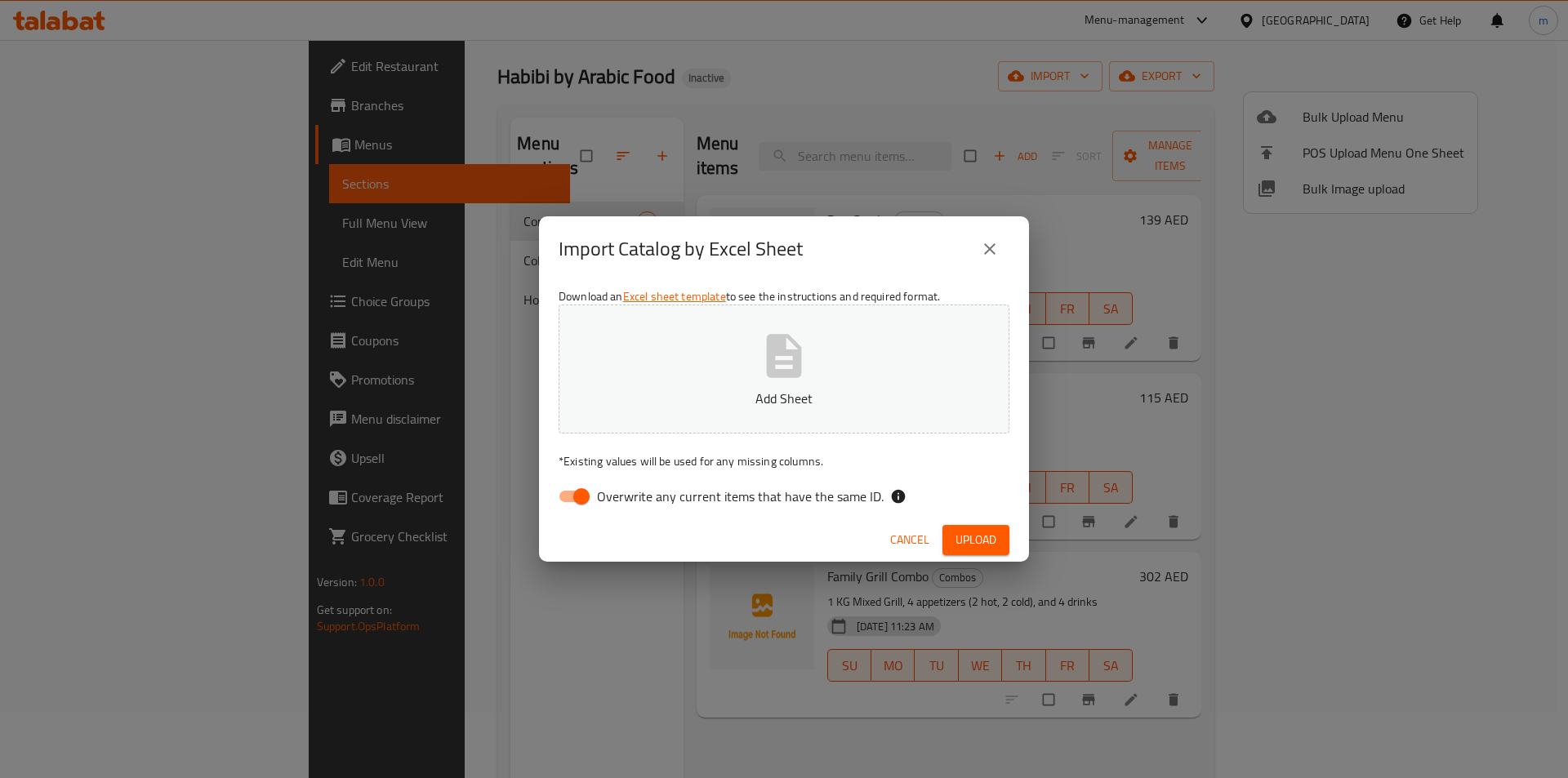
click at [584, 489] on input "Overwrite any current items that have the same ID." at bounding box center [581, 496] width 93 height 31
checkbox input "false"
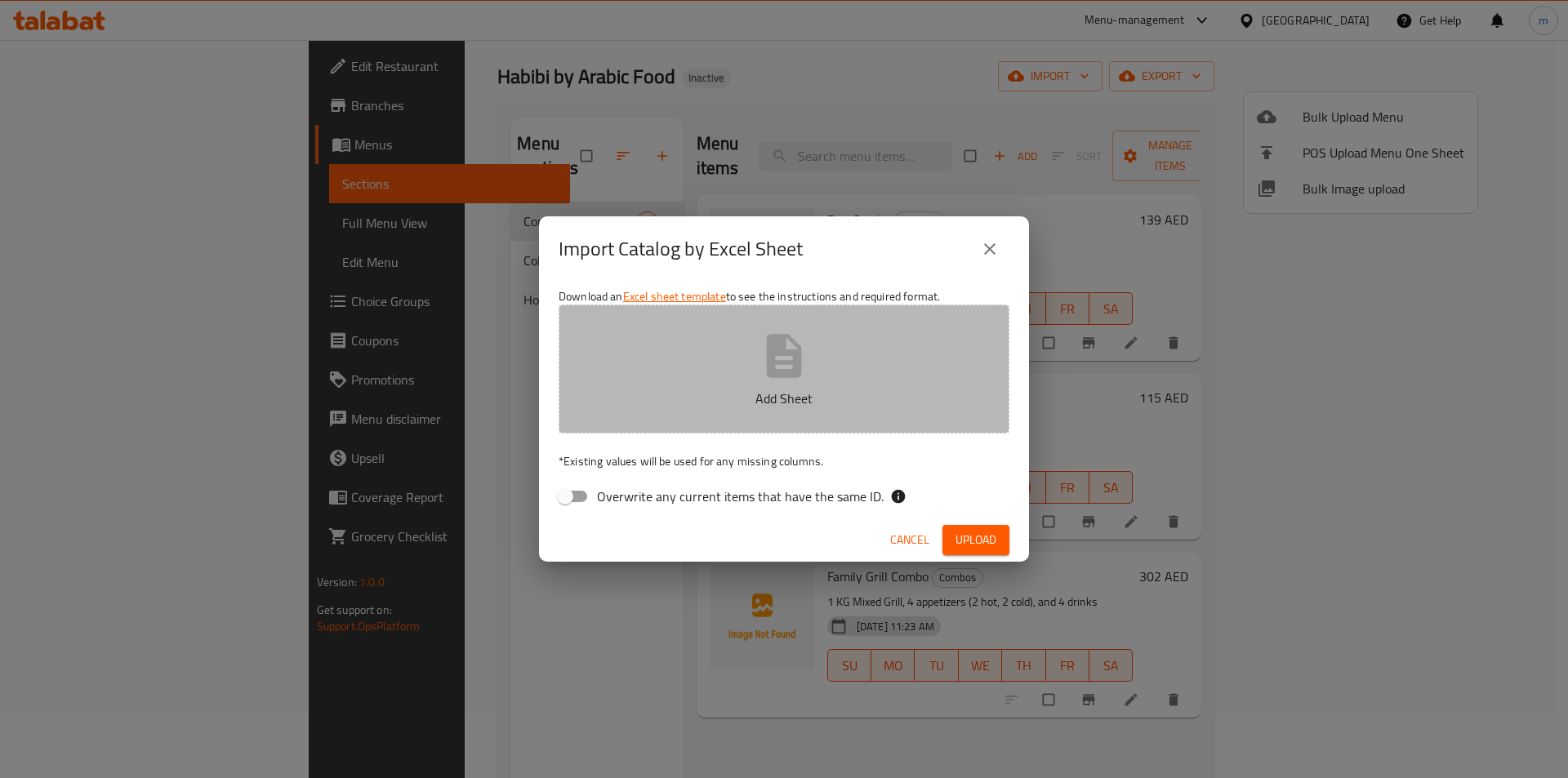
click at [809, 365] on icon "button" at bounding box center [784, 355] width 52 height 52
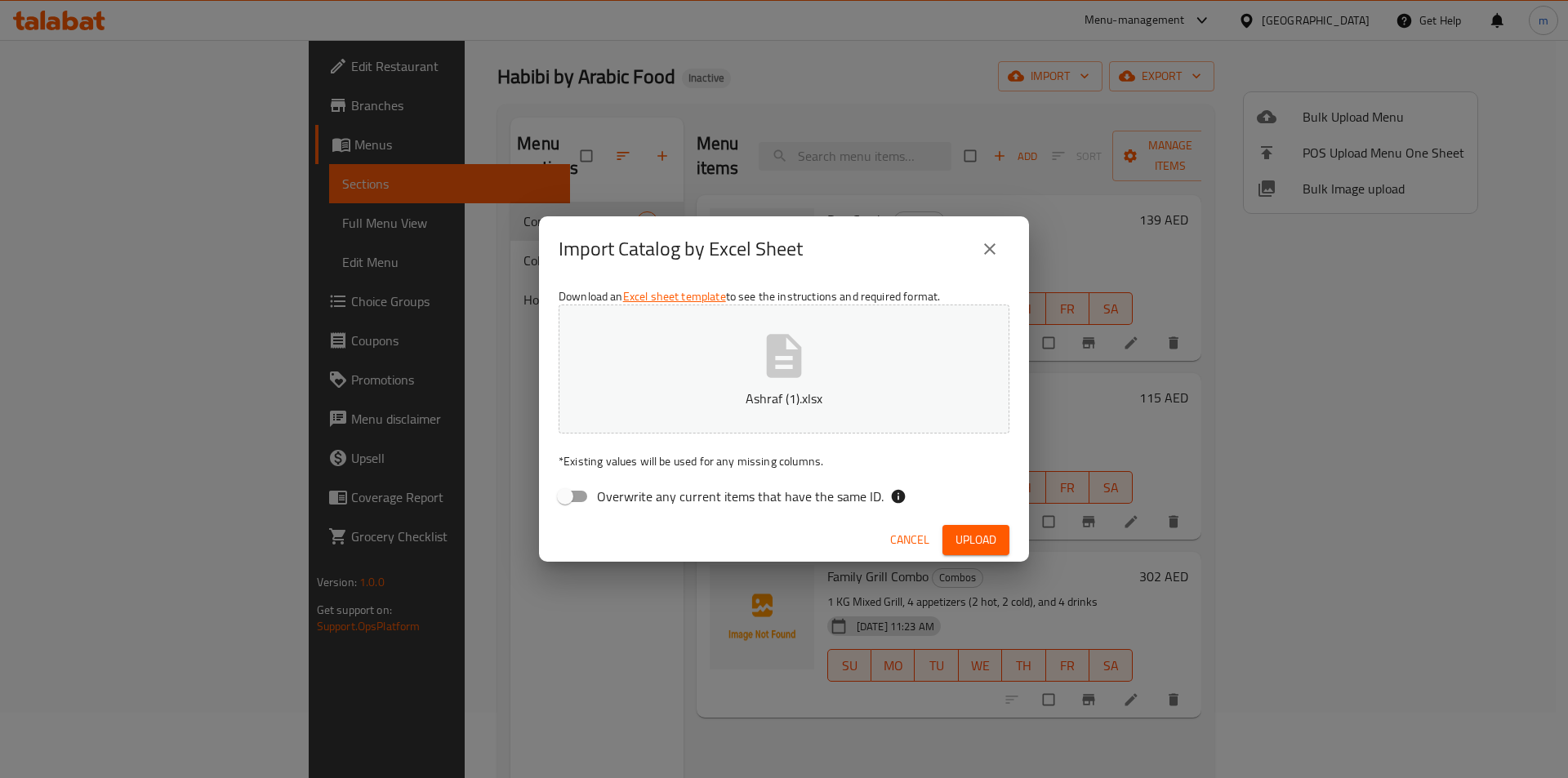
click at [998, 539] on button "Upload" at bounding box center [976, 540] width 67 height 30
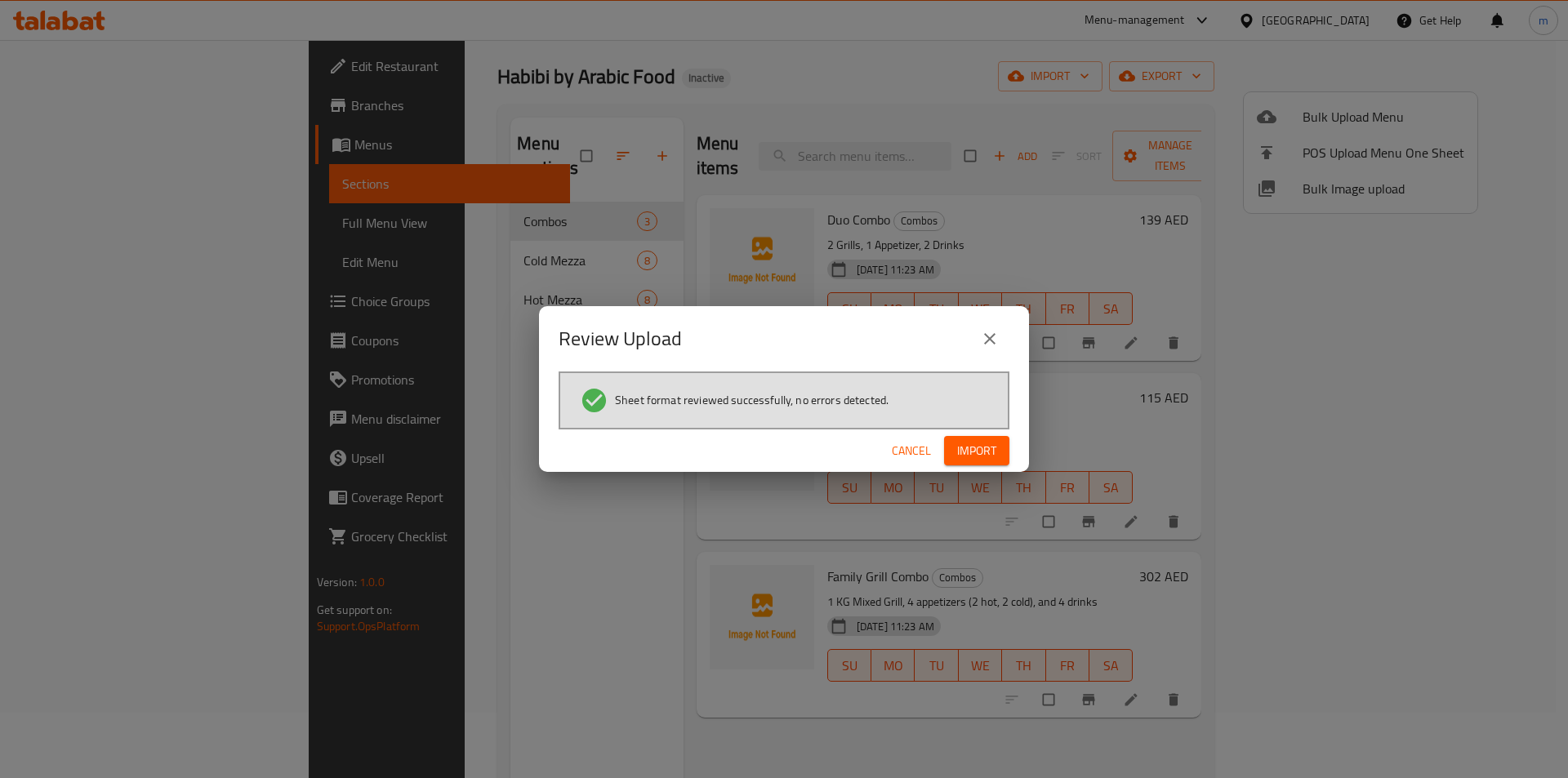
click at [978, 453] on span "Import" at bounding box center [977, 451] width 39 height 20
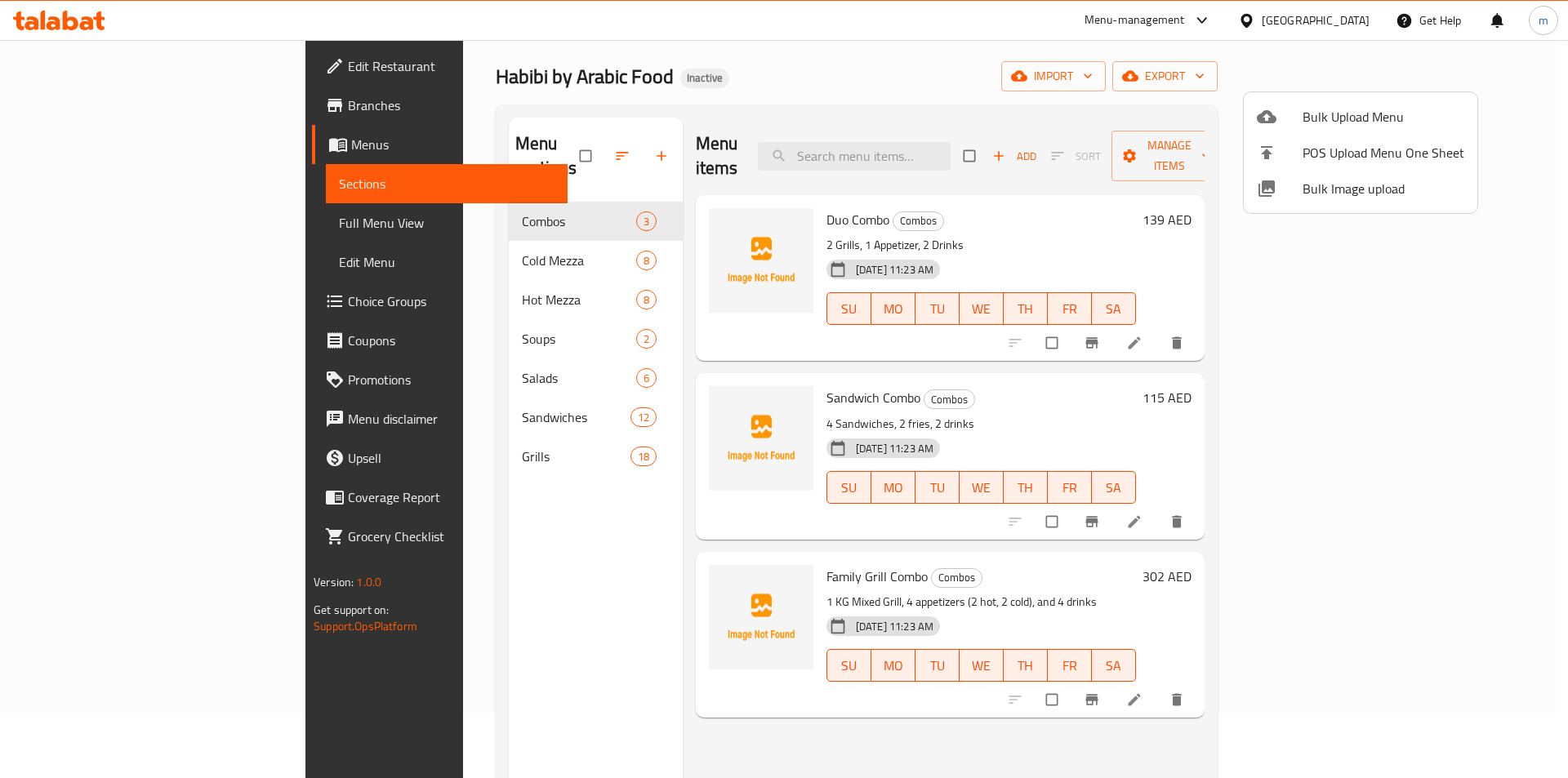
click at [68, 218] on div at bounding box center [784, 389] width 1568 height 778
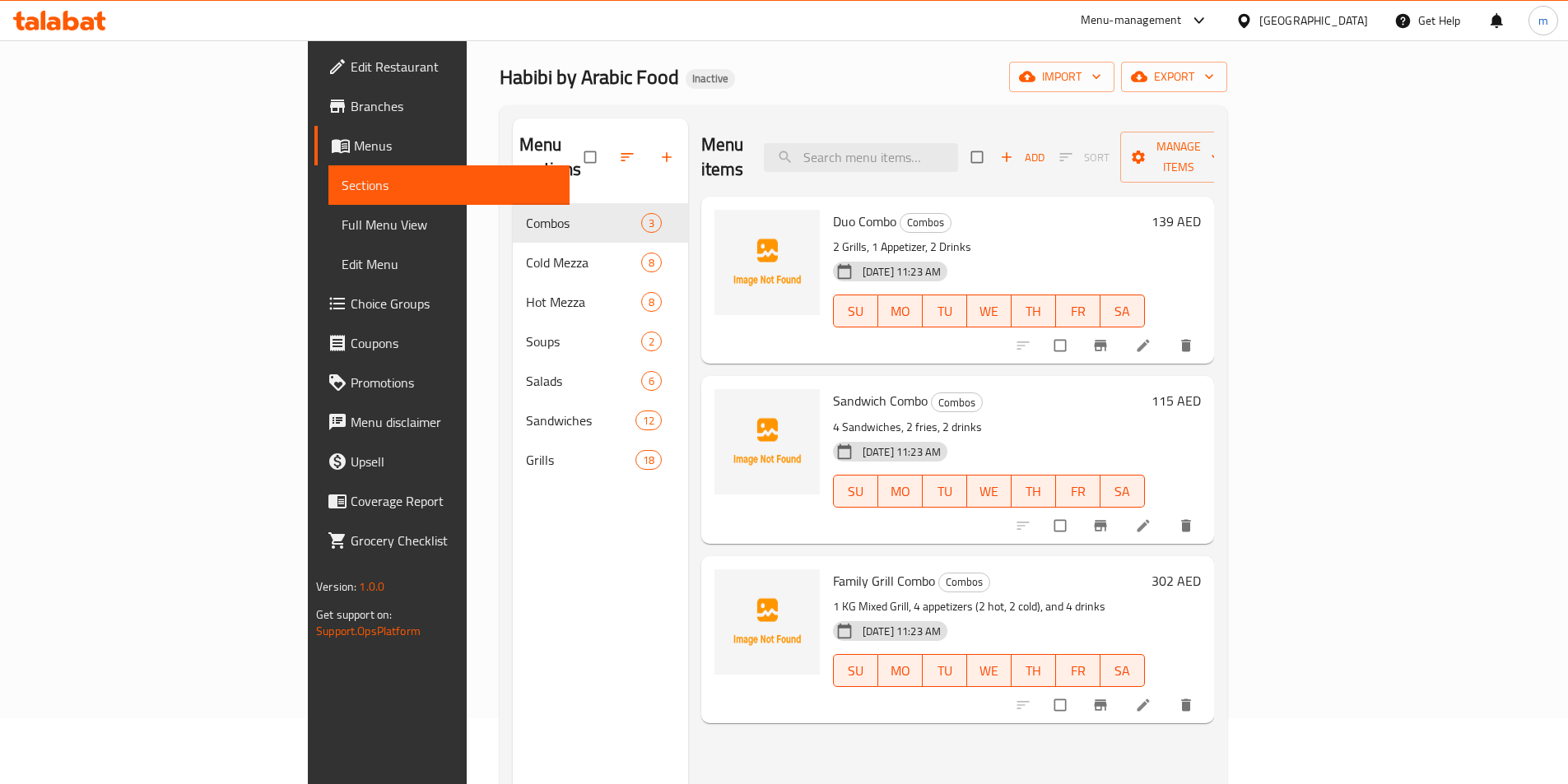
click at [342, 214] on span "Full Menu View" at bounding box center [449, 224] width 214 height 20
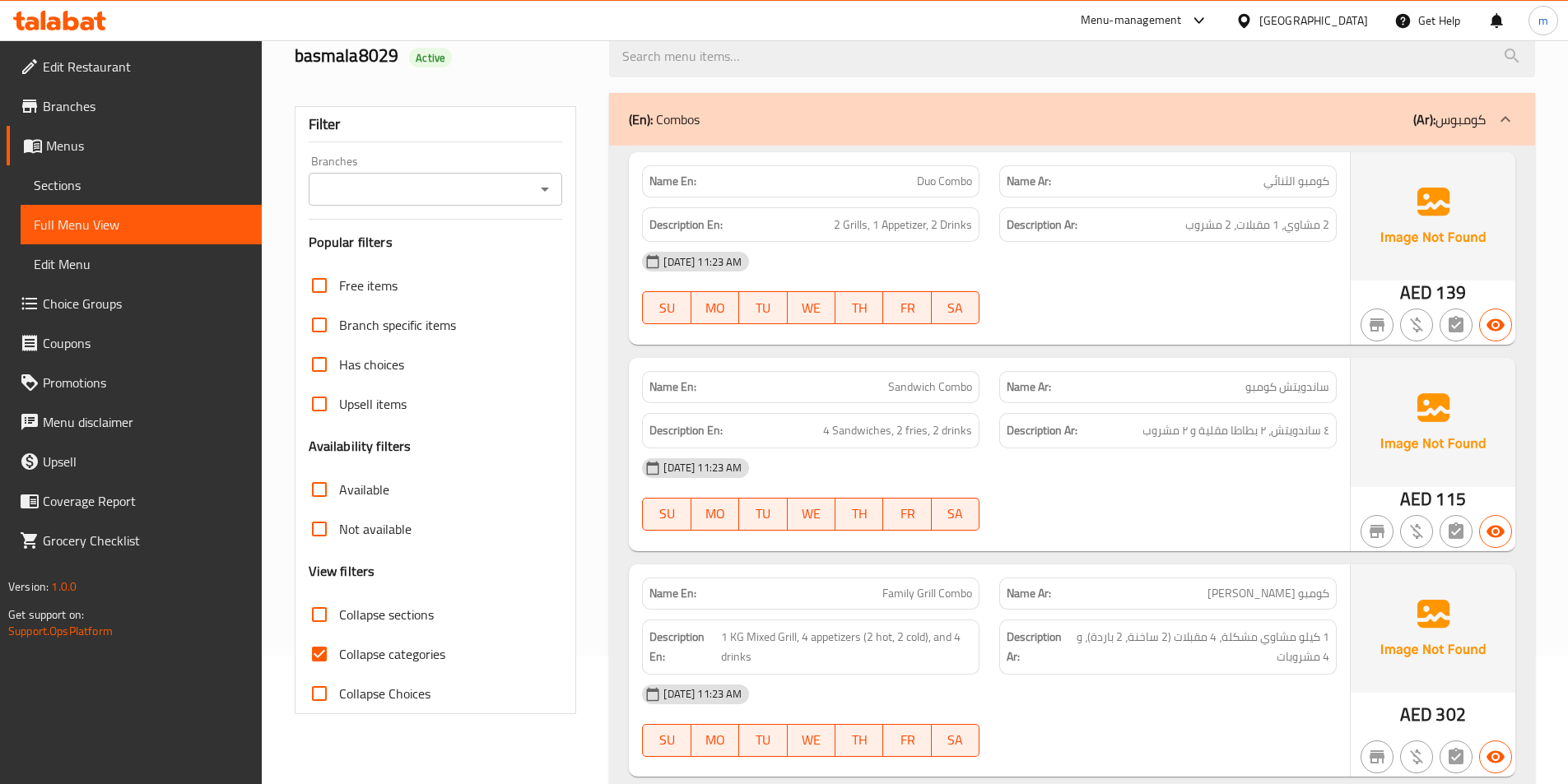
scroll to position [231, 0]
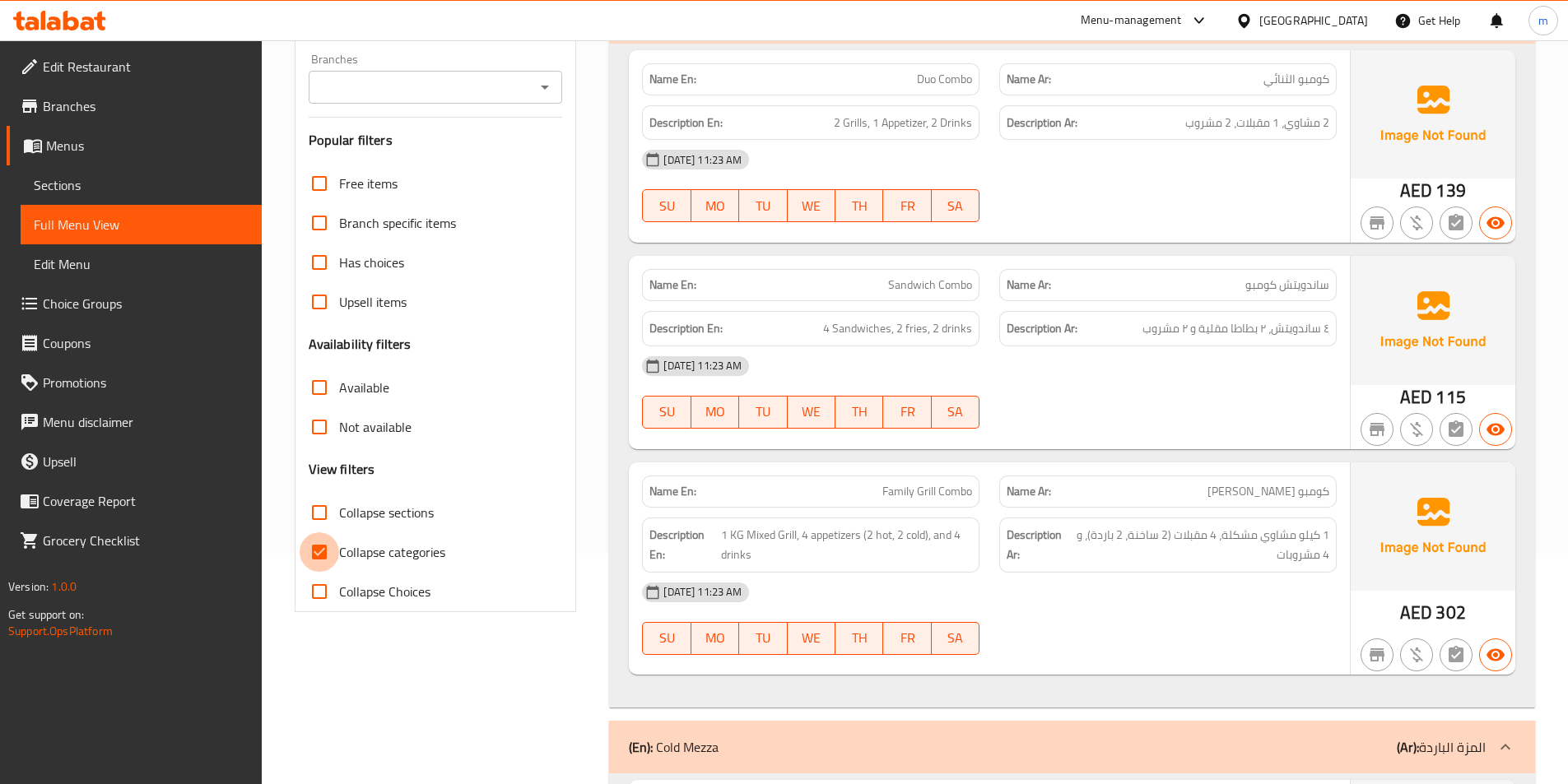
click at [320, 550] on input "Collapse categories" at bounding box center [319, 552] width 40 height 40
checkbox input "false"
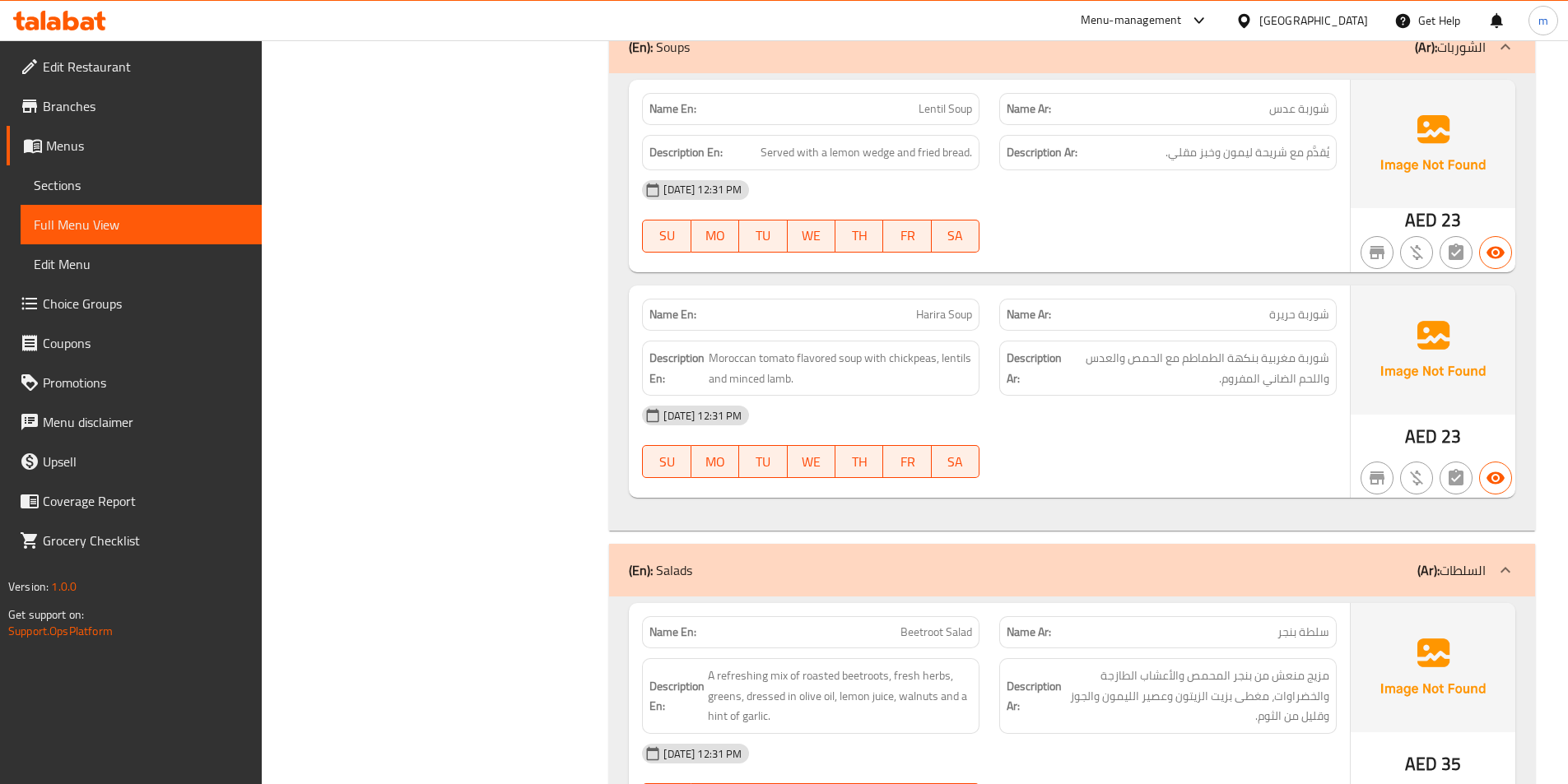
scroll to position [4656, 0]
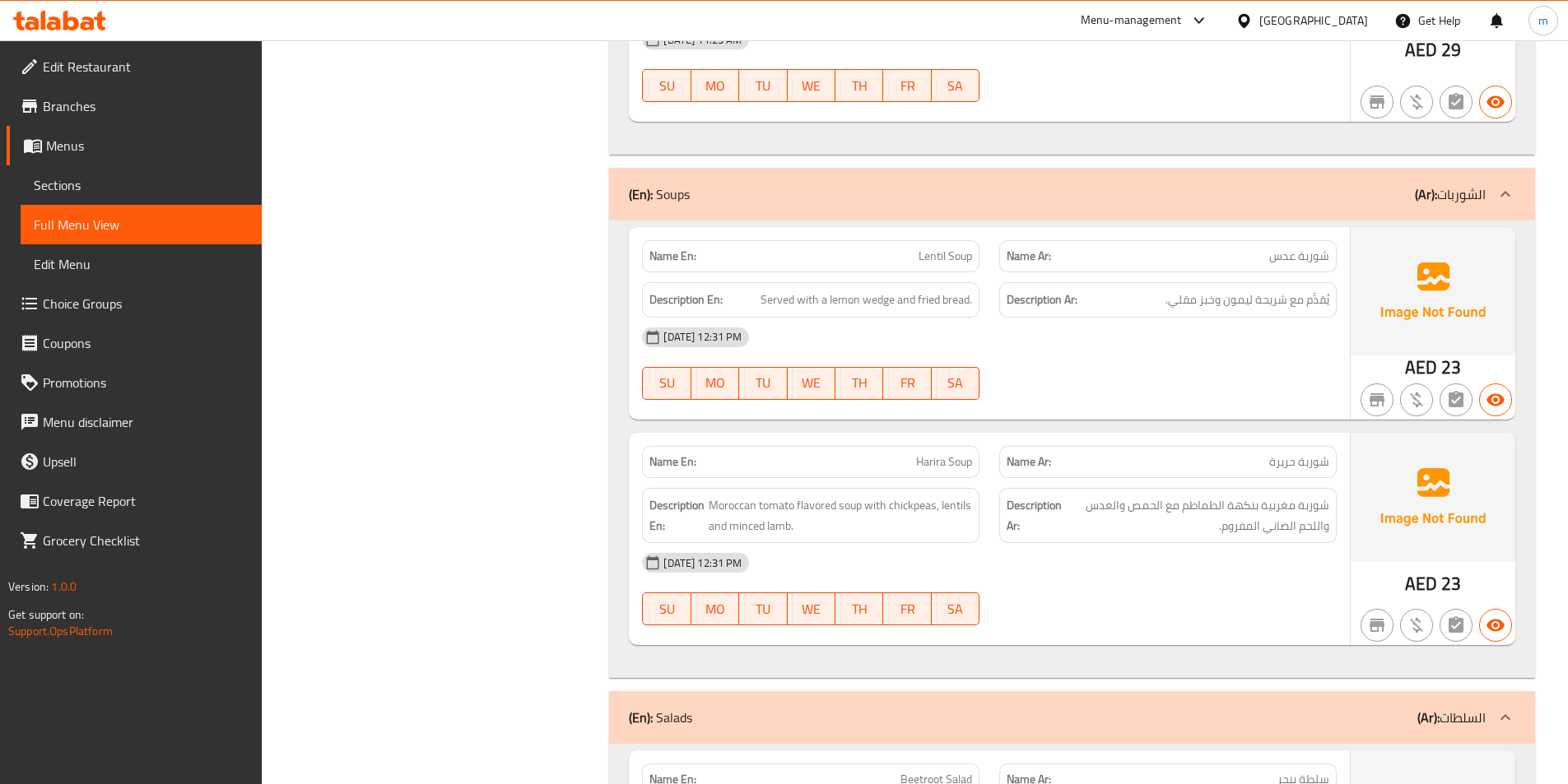
click at [152, 180] on span "Sections" at bounding box center [140, 185] width 214 height 20
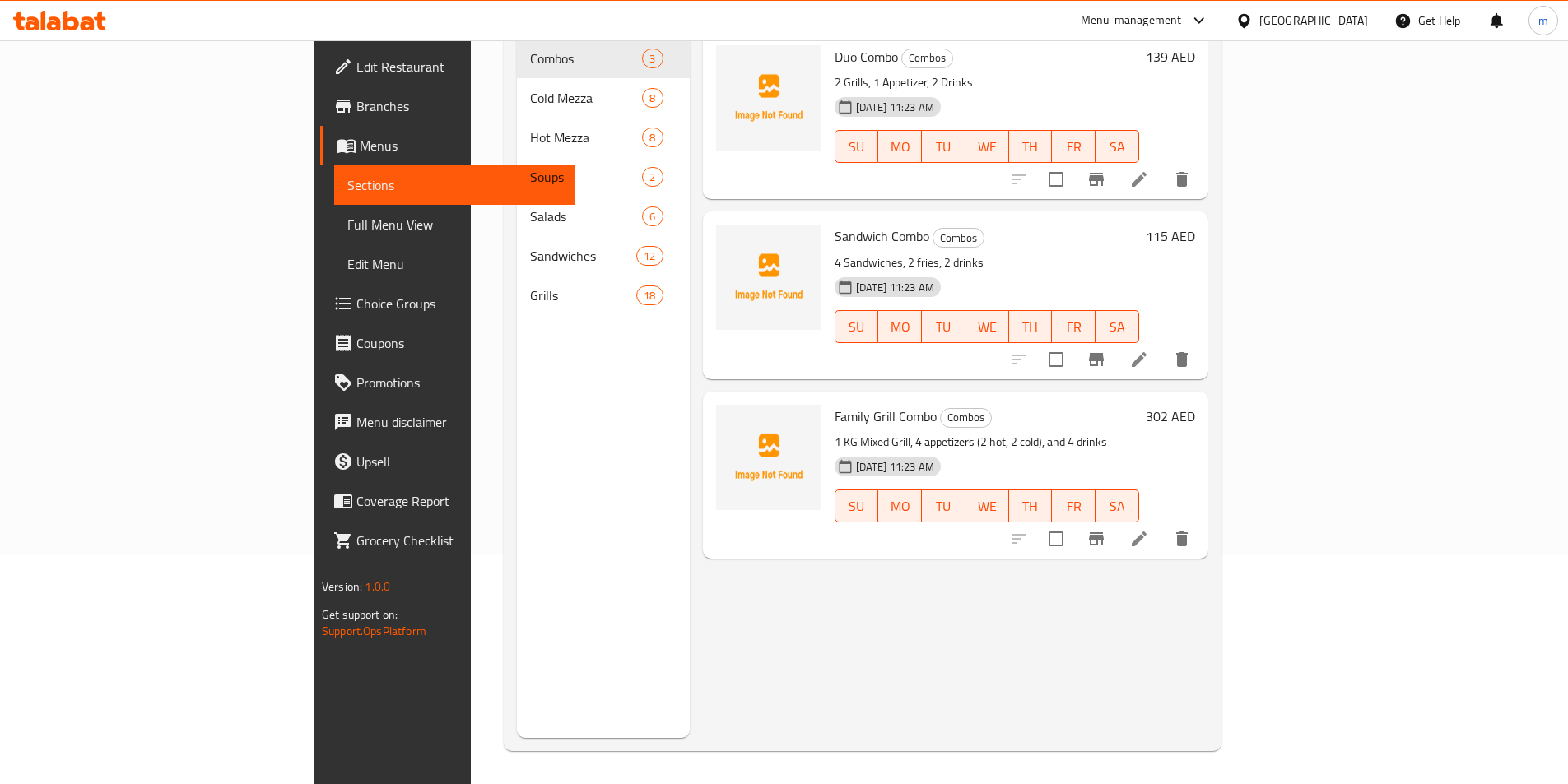
scroll to position [231, 0]
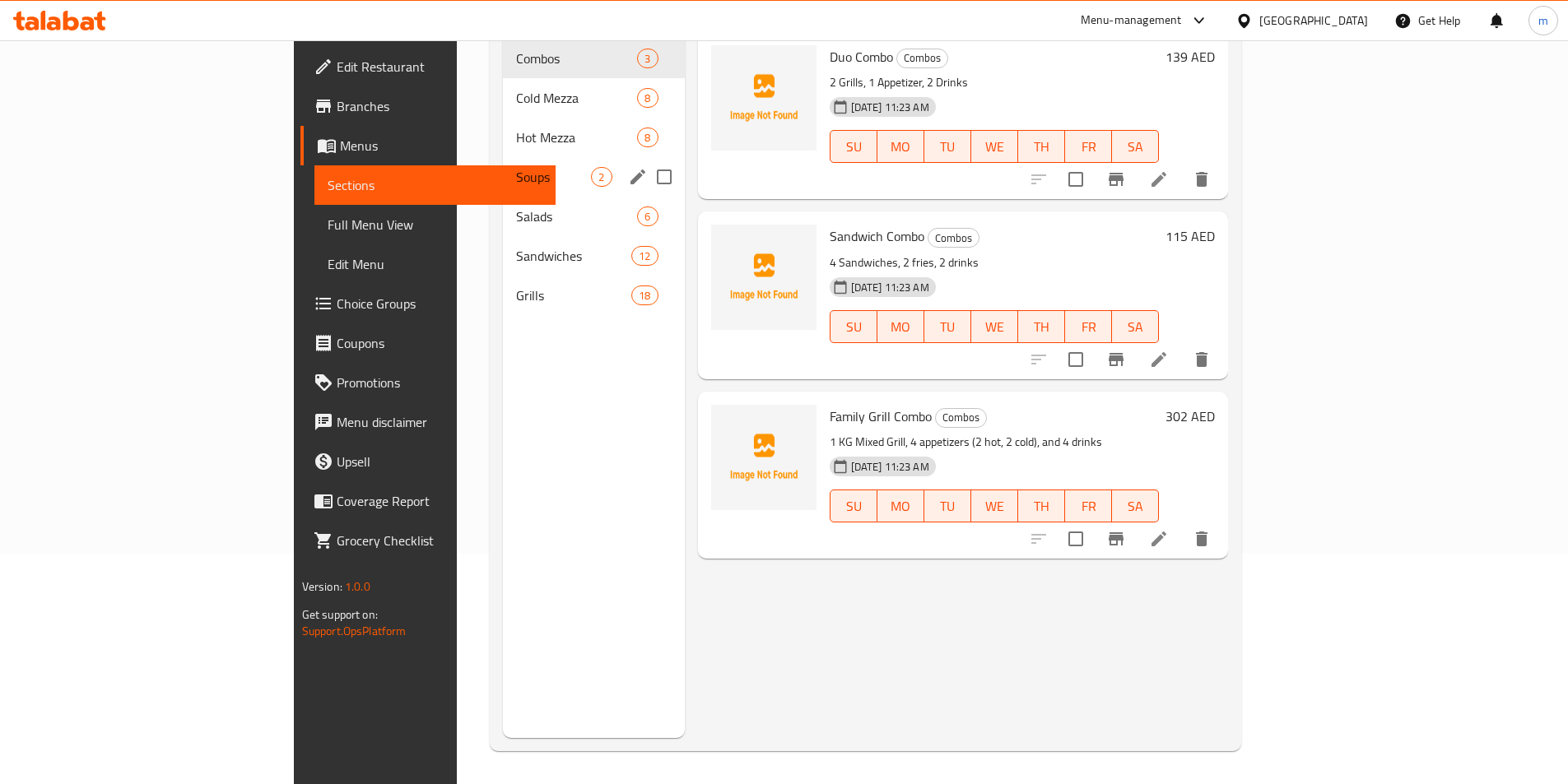
click at [503, 164] on div "Soups 2" at bounding box center [593, 177] width 181 height 40
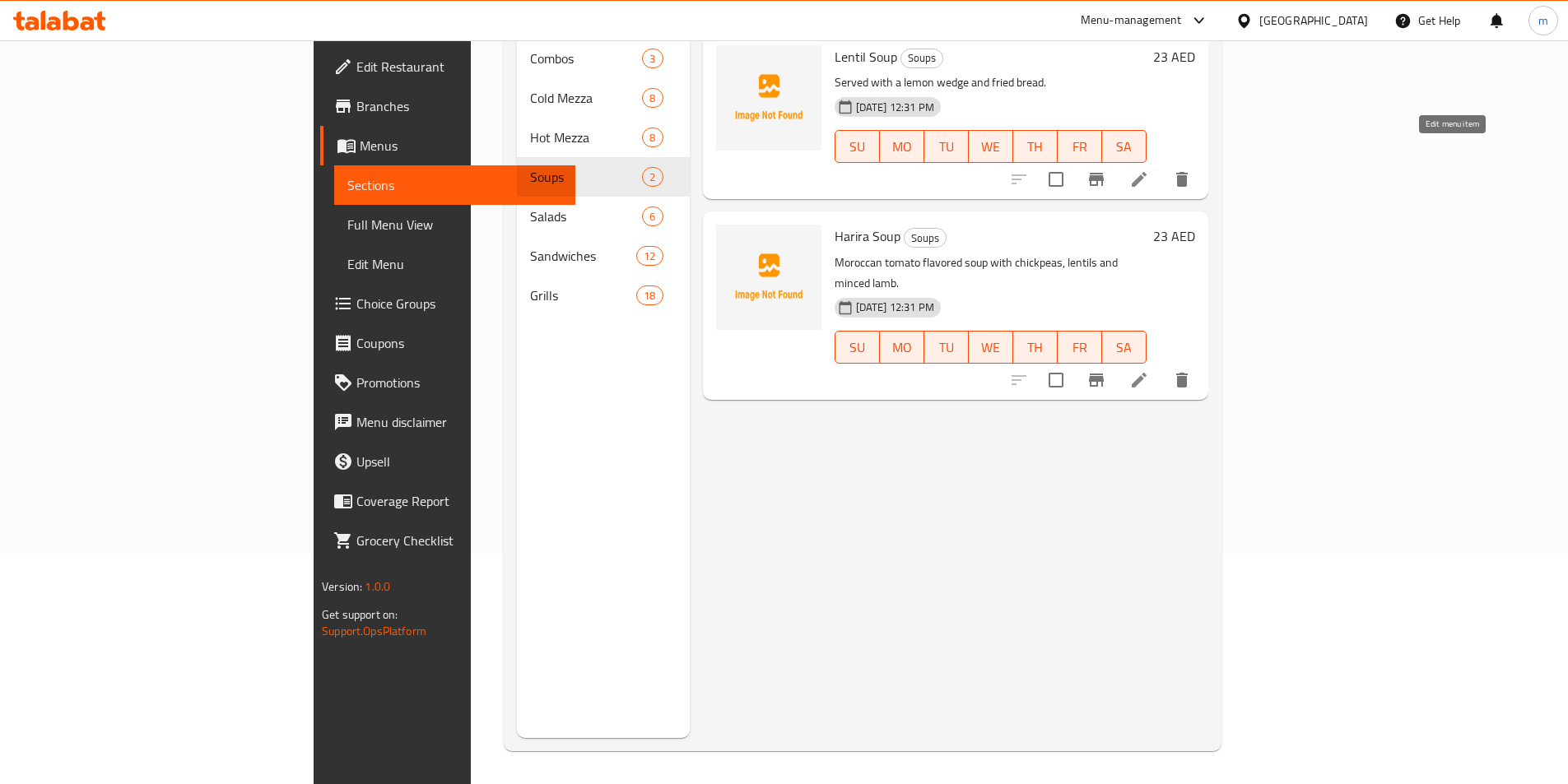
click at [1149, 170] on icon at bounding box center [1138, 179] width 20 height 20
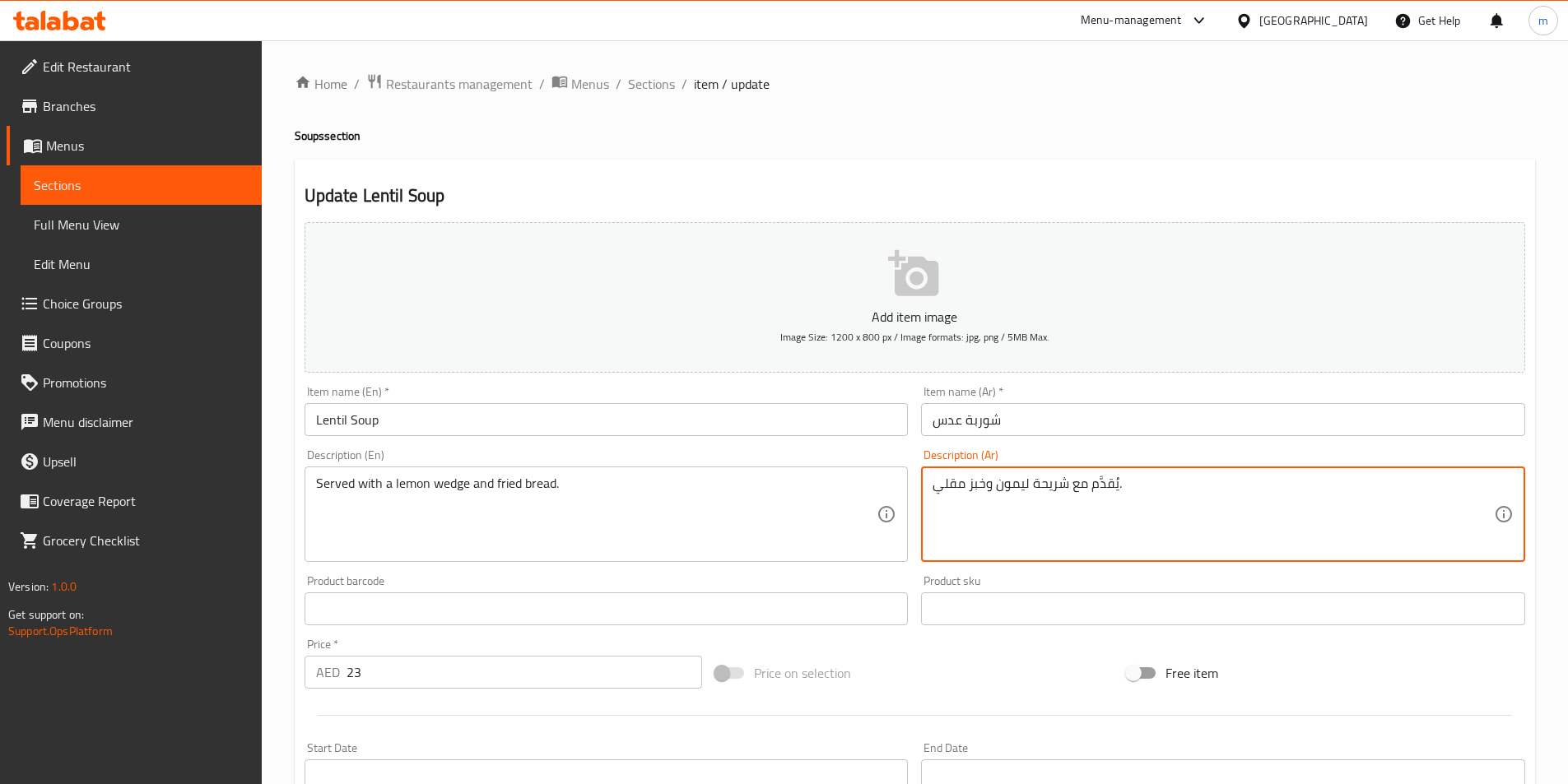
drag, startPoint x: 1089, startPoint y: 486, endPoint x: 1135, endPoint y: 488, distance: 46.0
click at [1135, 488] on textarea "يُقدَّم مع شريحة ليمون وخبز مقلي." at bounding box center [1213, 514] width 561 height 78
click at [1093, 485] on textarea "يُقدَّم مع شريحة ليمون وخبز مقلي." at bounding box center [1213, 514] width 561 height 78
type textarea "يقدم مع شريحة ليمون وخبز مقلي."
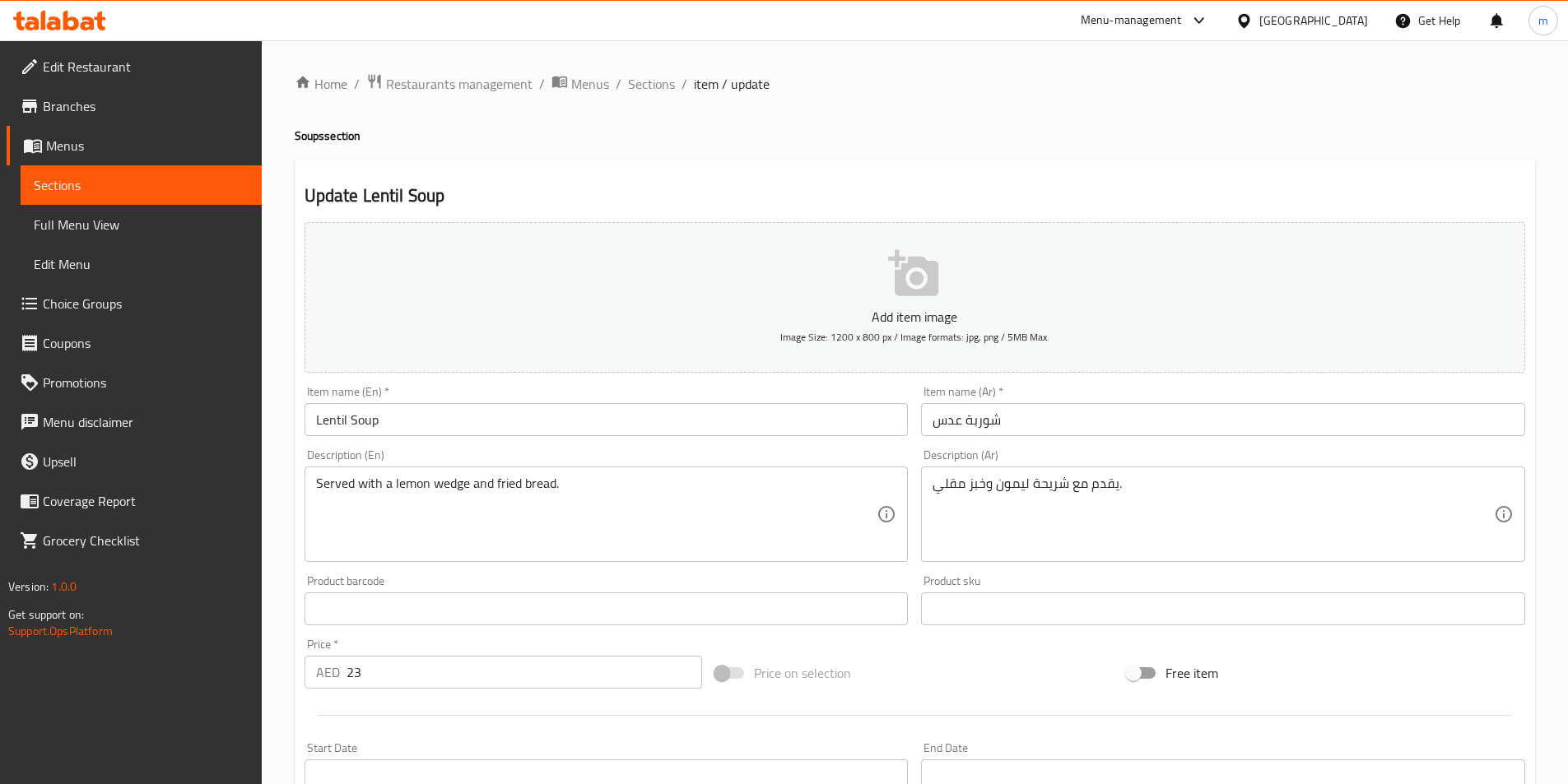
click at [1246, 571] on div "Product sku Product sku" at bounding box center [1223, 600] width 617 height 64
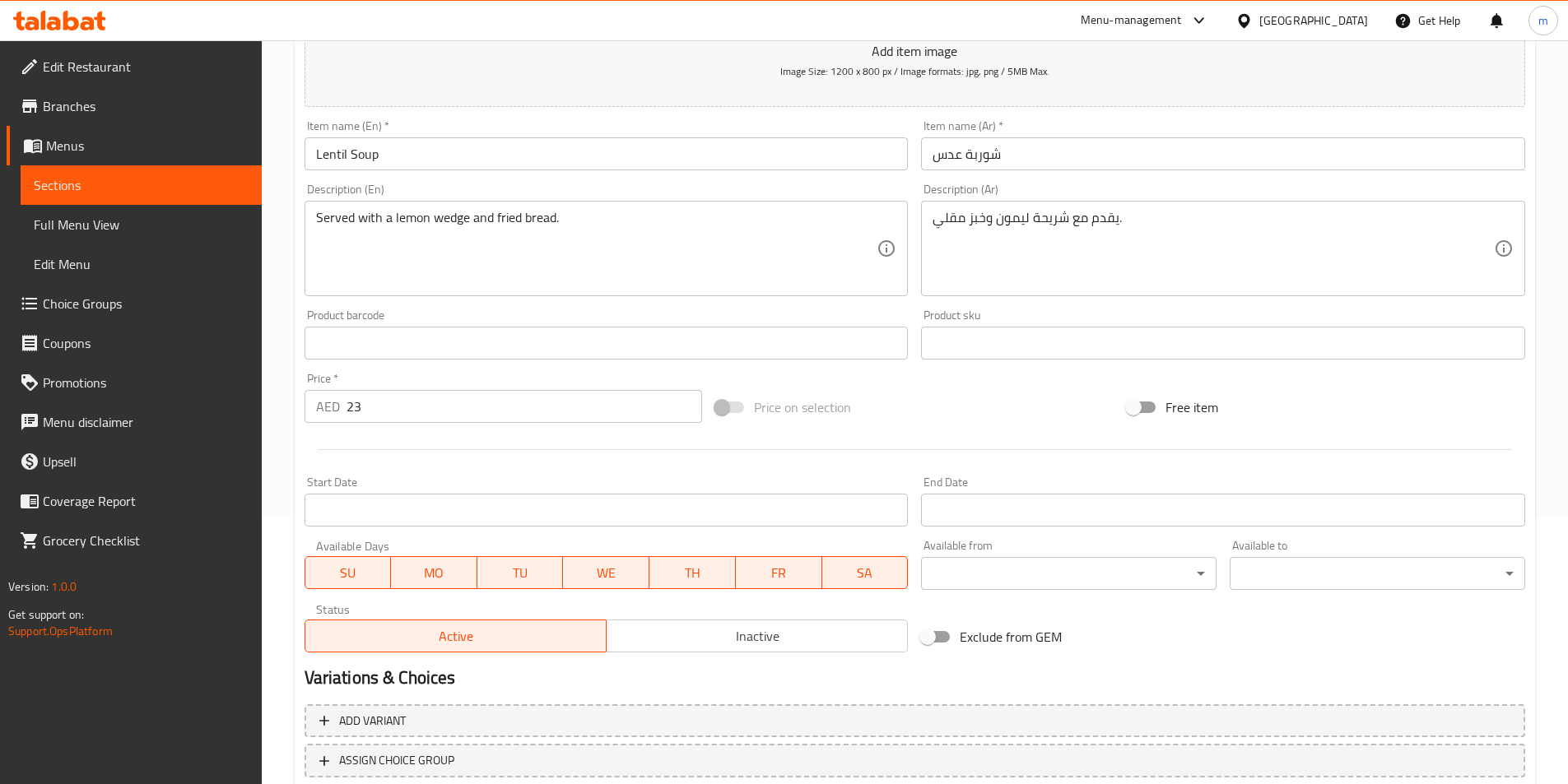
scroll to position [379, 0]
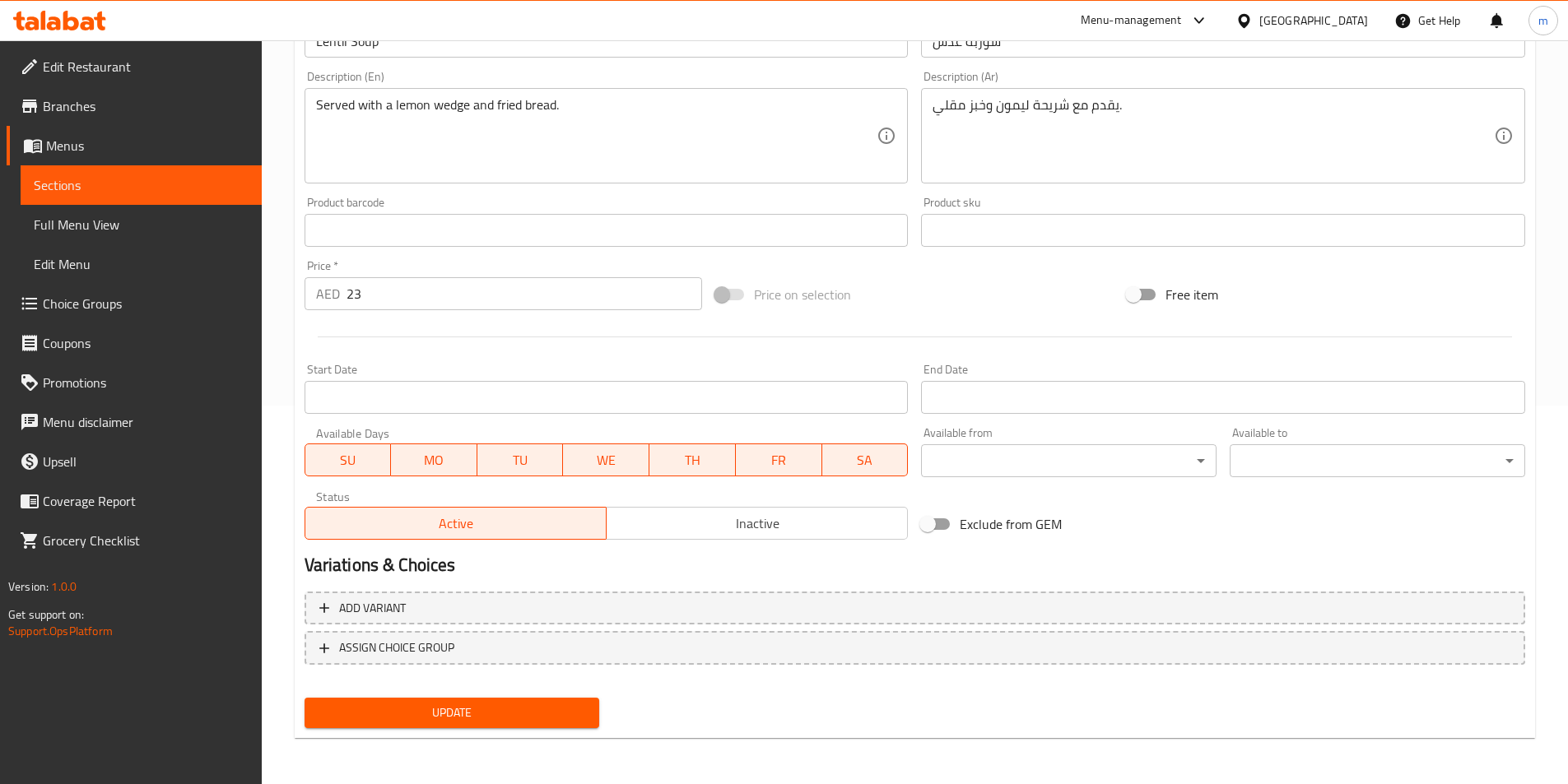
click at [507, 719] on span "Update" at bounding box center [452, 713] width 270 height 21
click at [93, 215] on span "Full Menu View" at bounding box center [140, 224] width 214 height 20
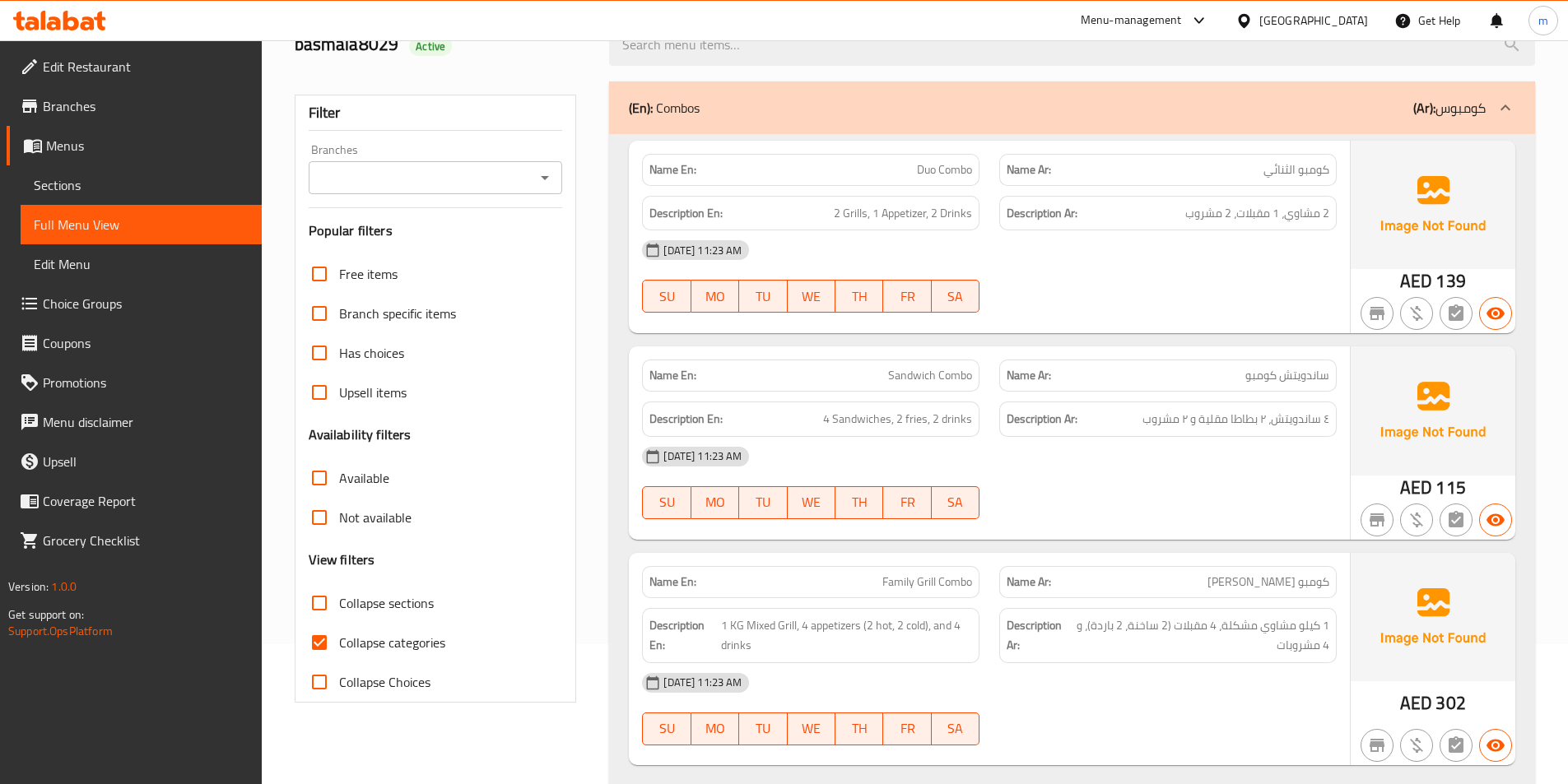
scroll to position [132, 0]
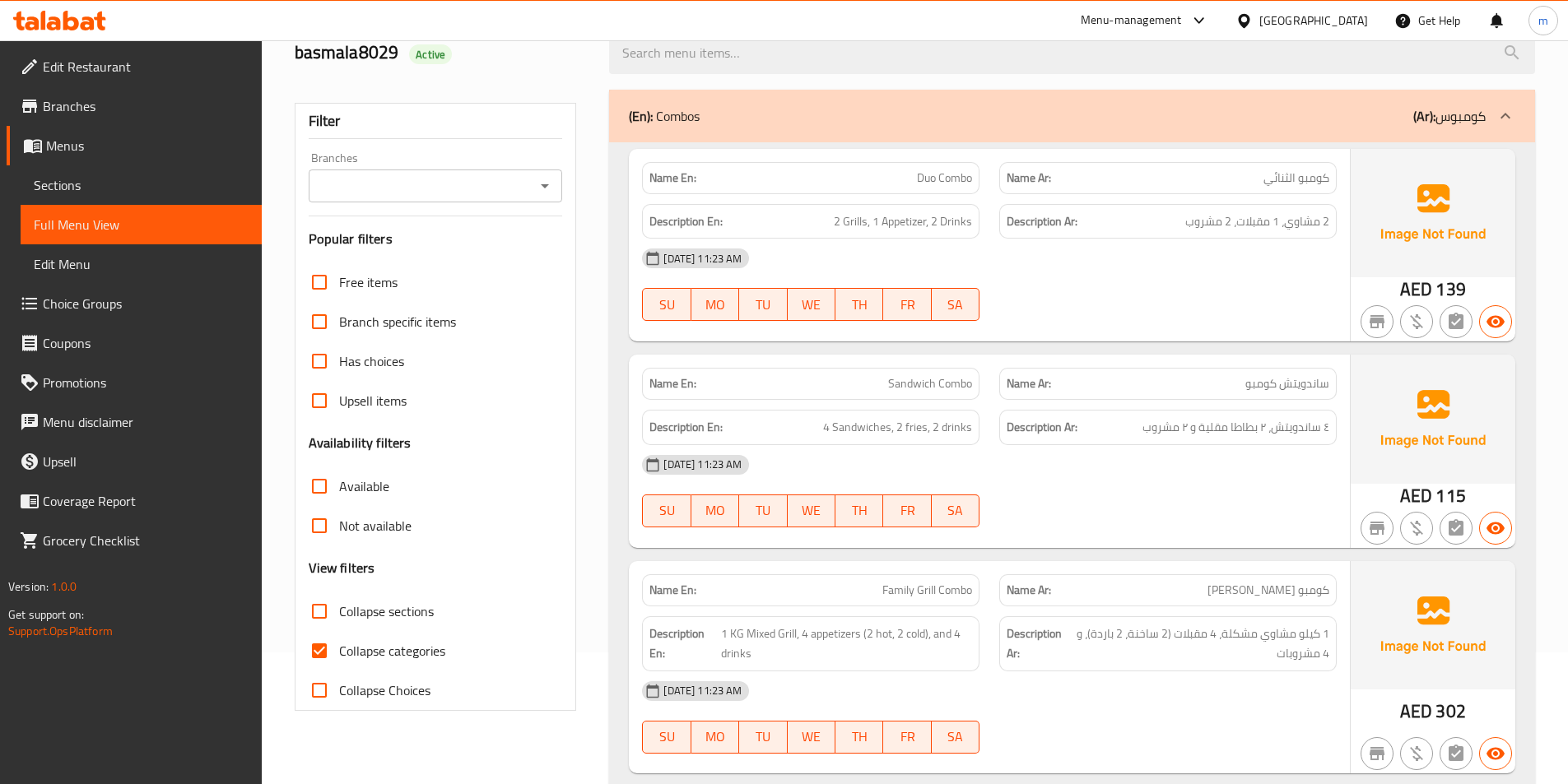
click at [318, 653] on input "Collapse categories" at bounding box center [319, 651] width 40 height 40
checkbox input "false"
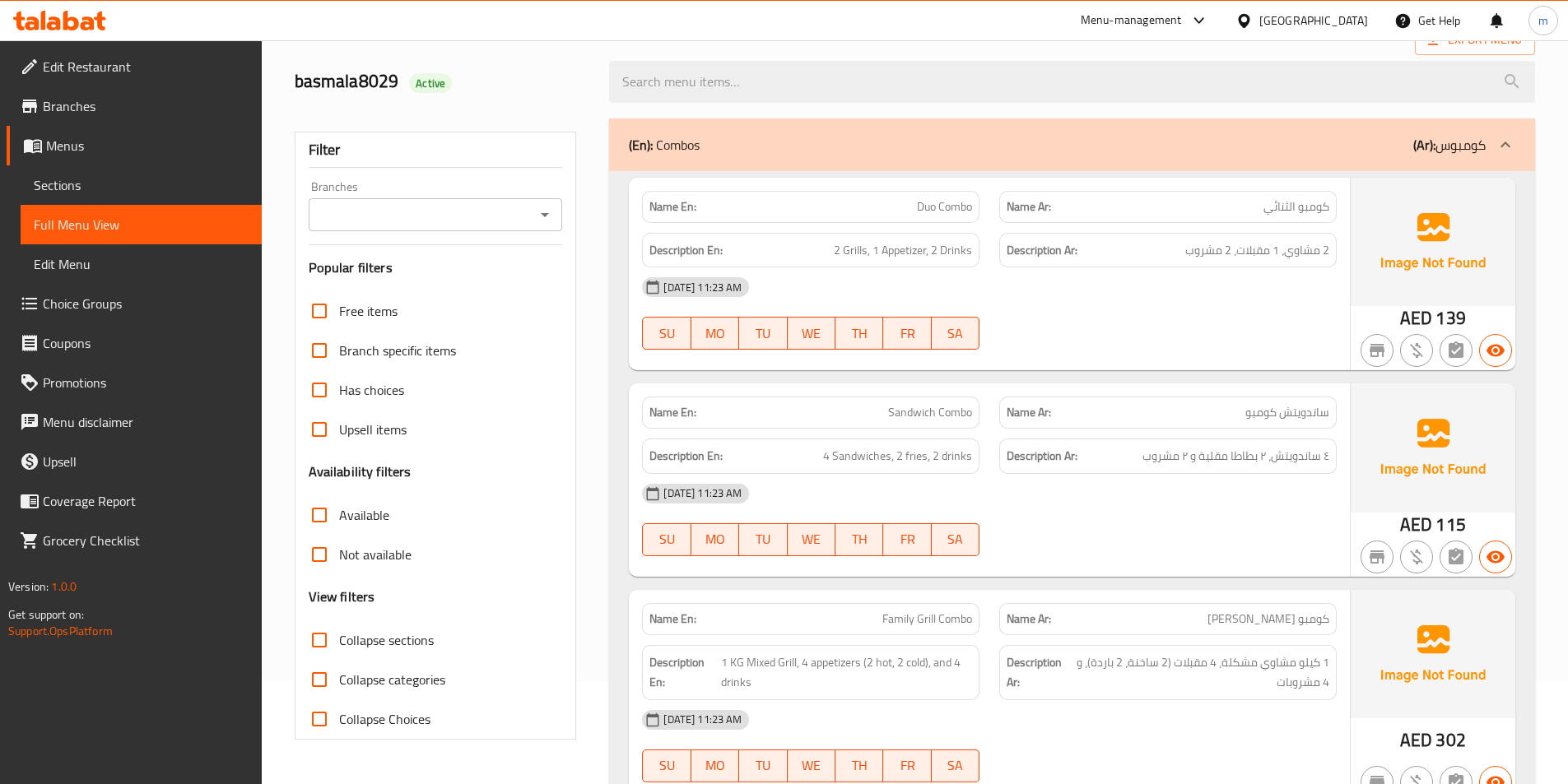
scroll to position [69, 0]
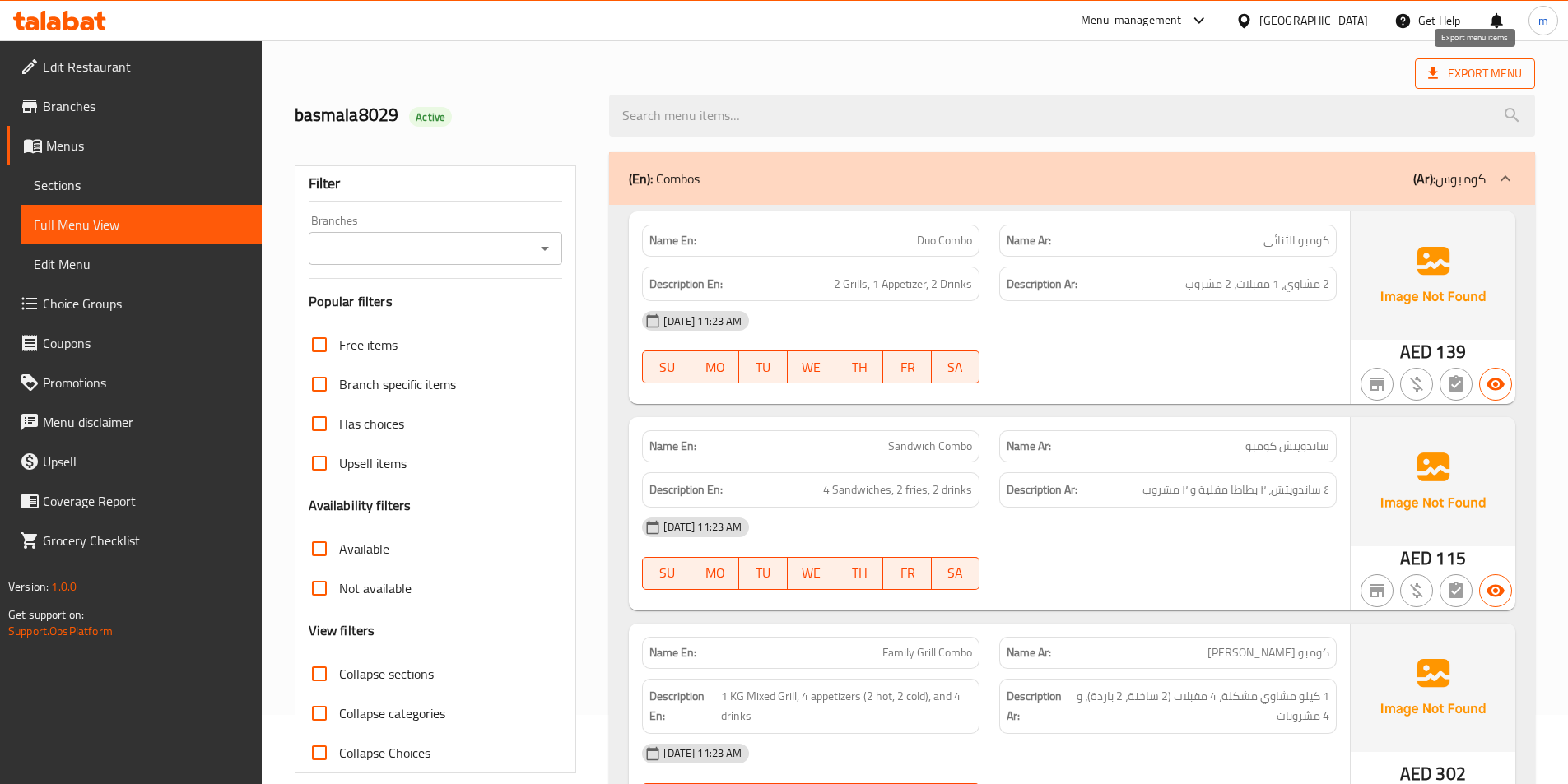
click at [1483, 70] on span "Export Menu" at bounding box center [1474, 74] width 94 height 21
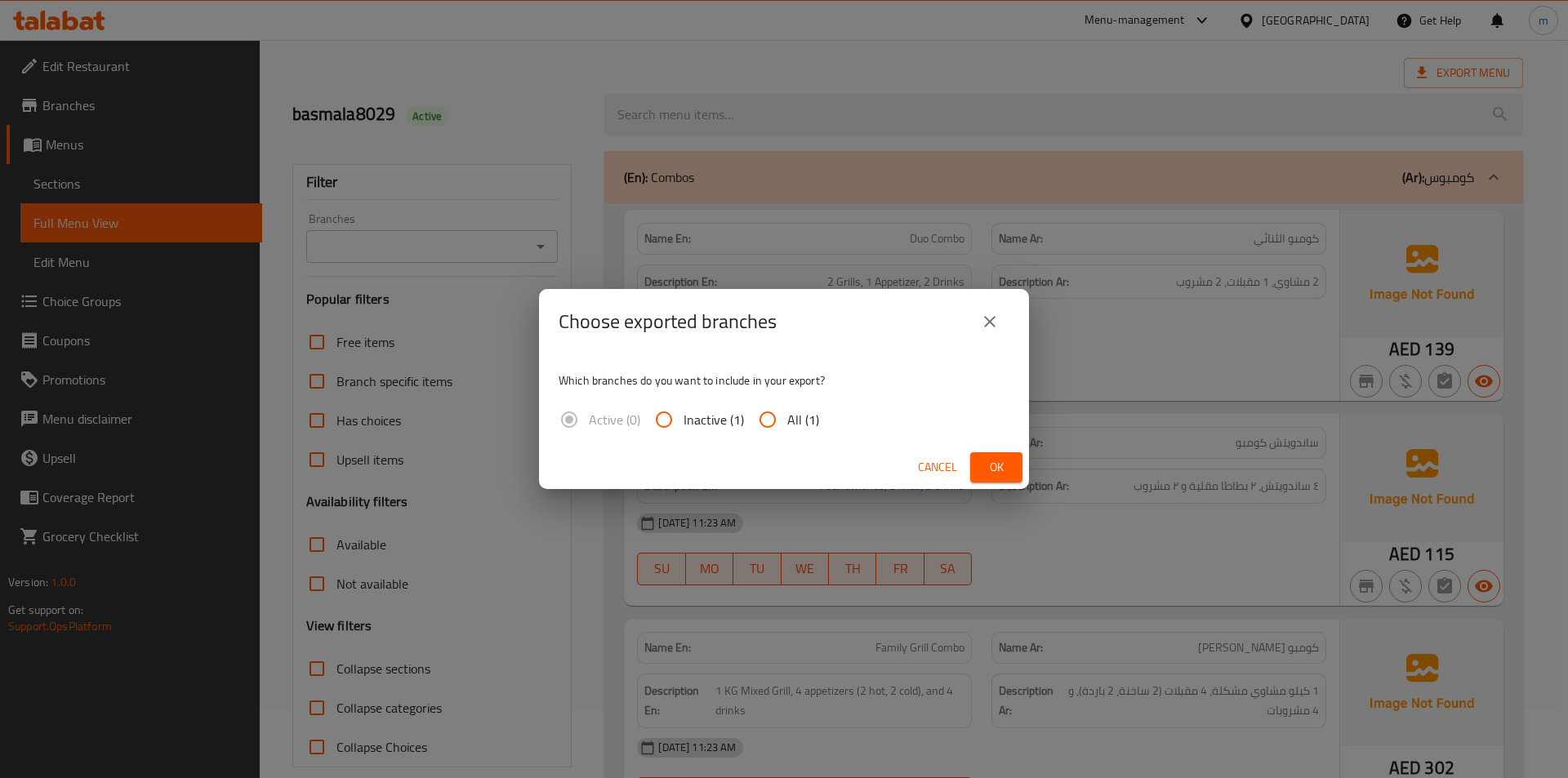
click at [766, 417] on input "All (1)" at bounding box center [768, 419] width 39 height 39
radio input "true"
click at [1005, 465] on span "Ok" at bounding box center [996, 467] width 26 height 20
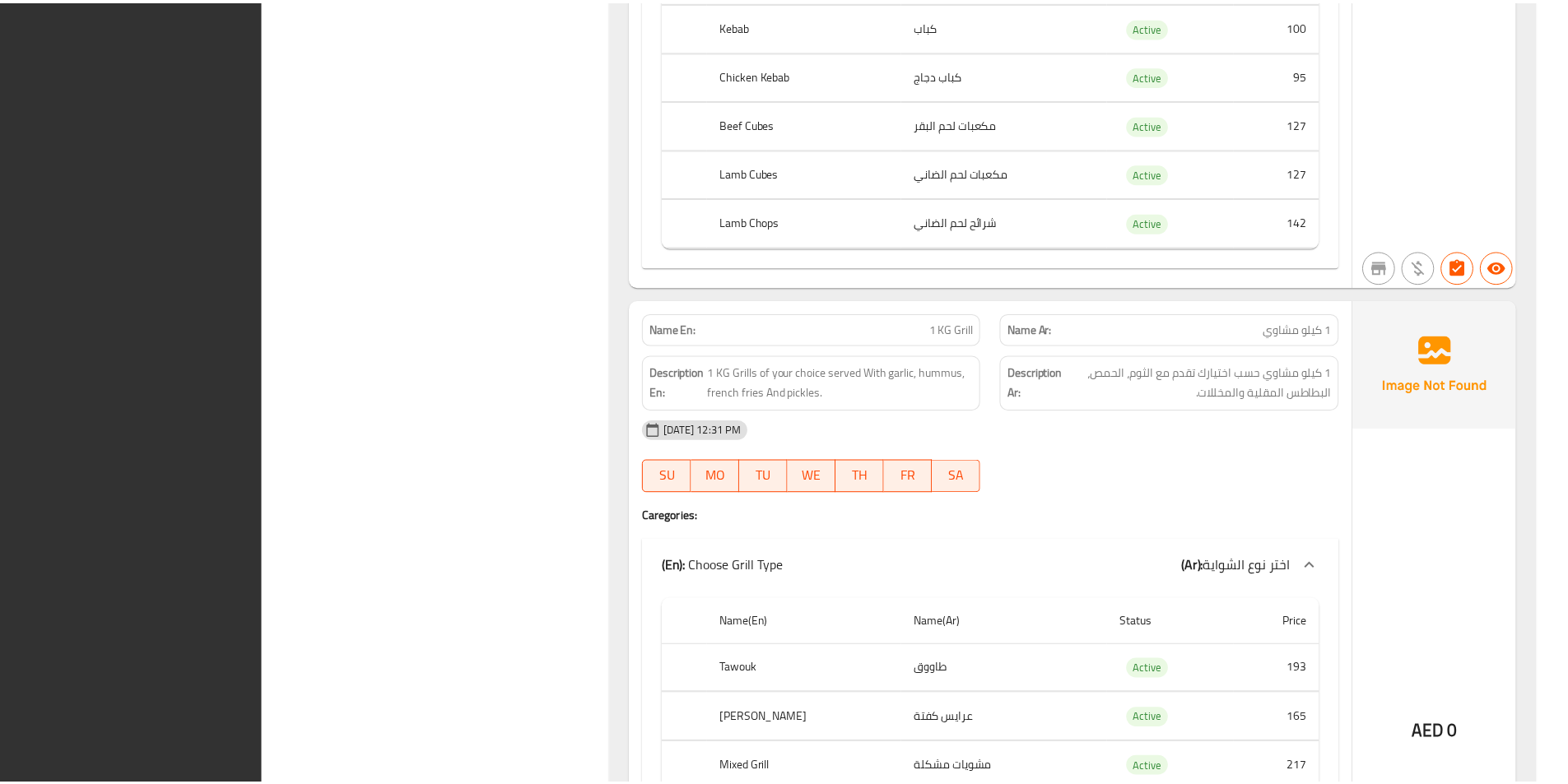
scroll to position [14526, 0]
